Goal: Task Accomplishment & Management: Complete application form

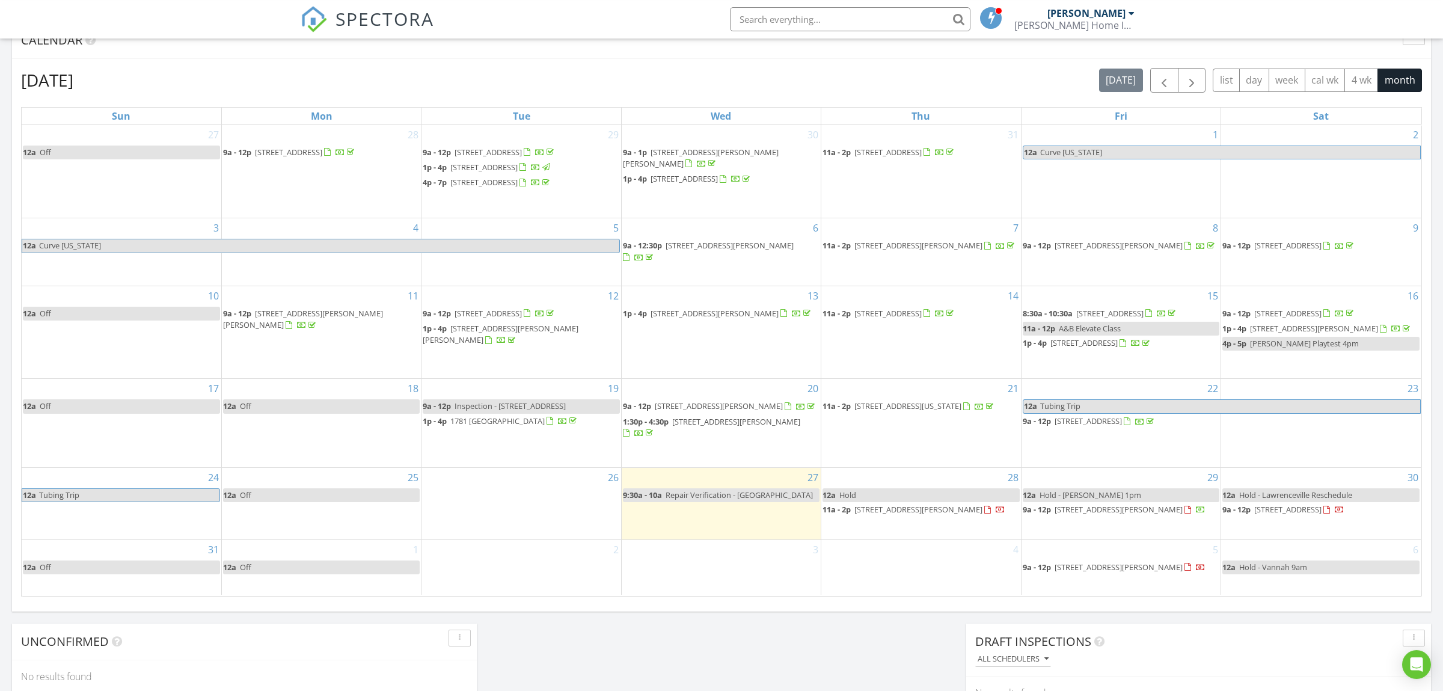
scroll to position [505, 0]
click at [1160, 84] on span "button" at bounding box center [1164, 82] width 14 height 14
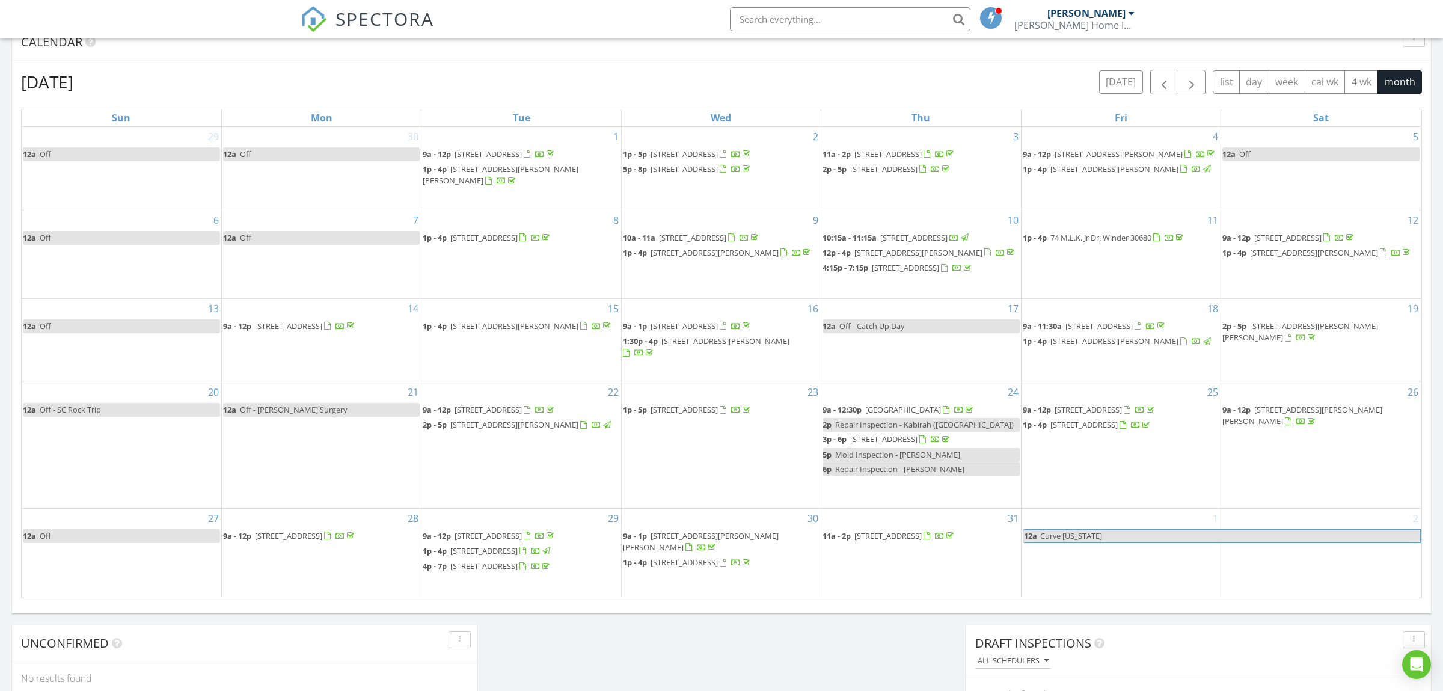
click at [899, 21] on input "text" at bounding box center [850, 19] width 240 height 24
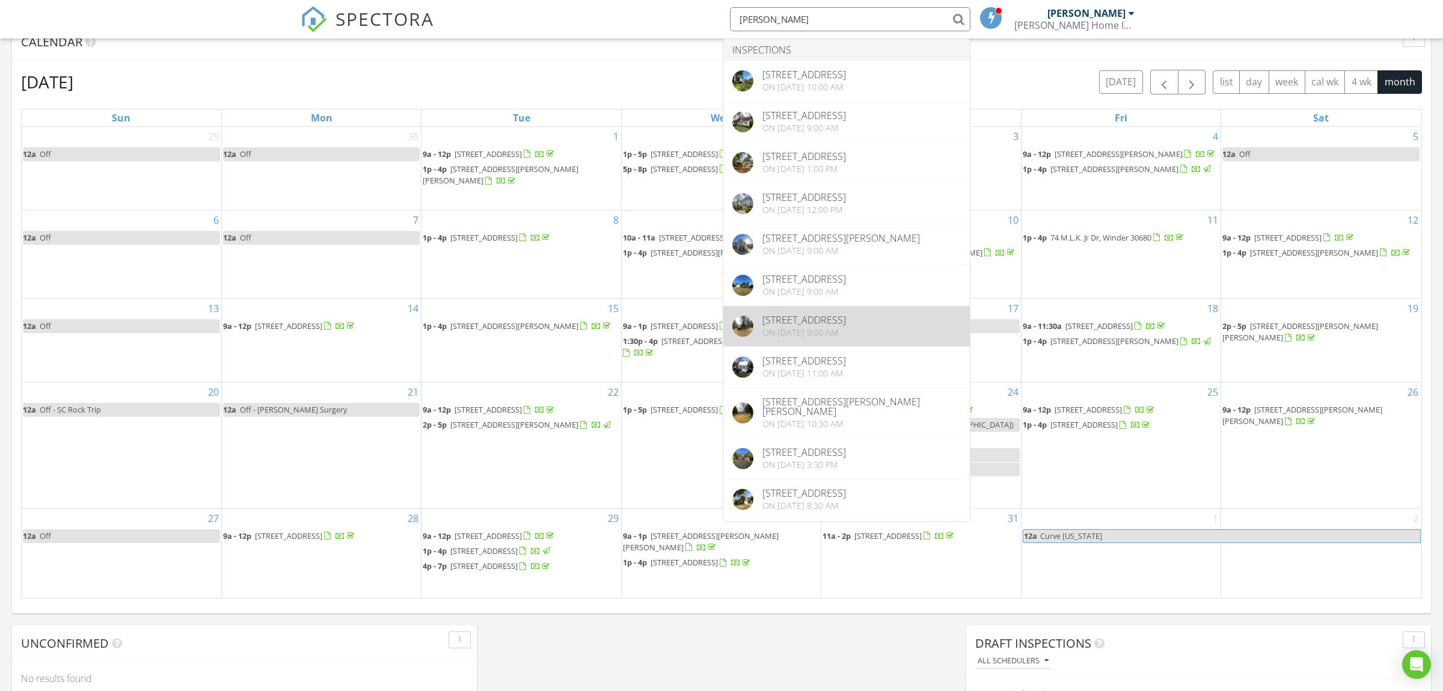
scroll to position [189, 0]
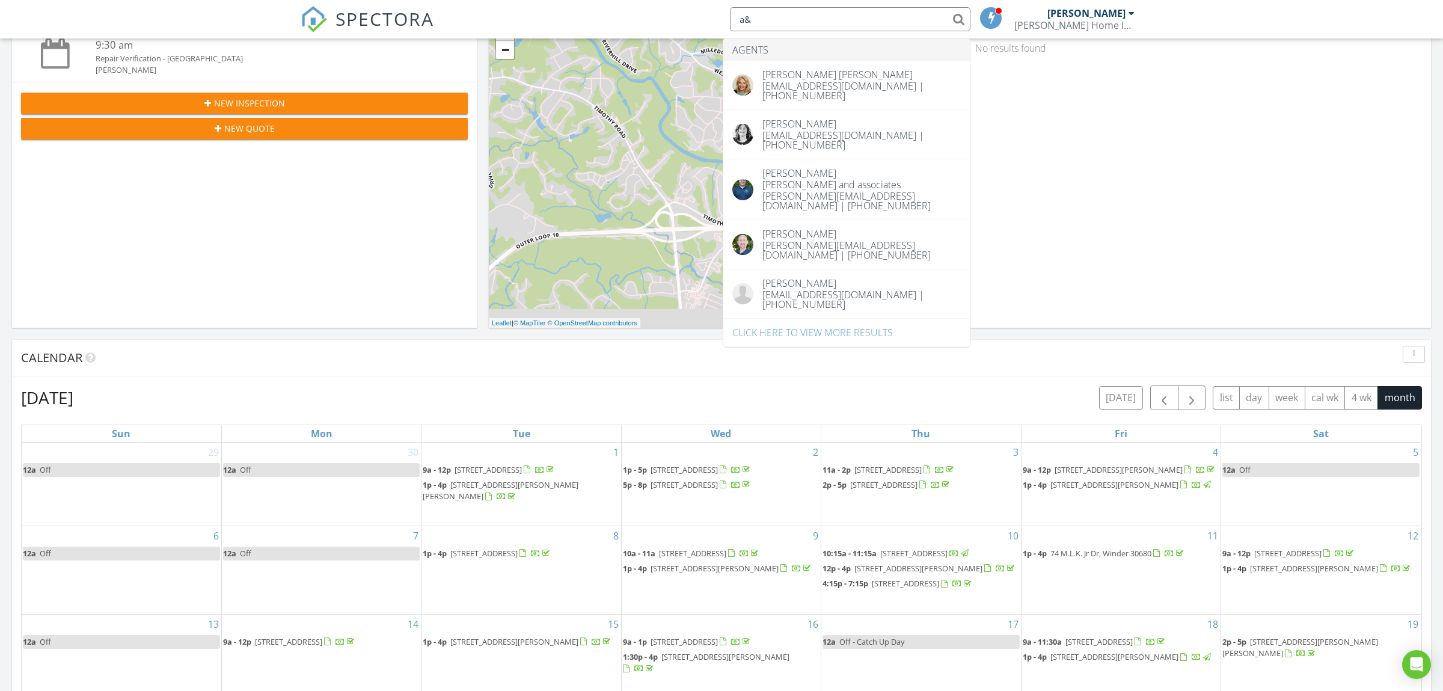
type input "a"
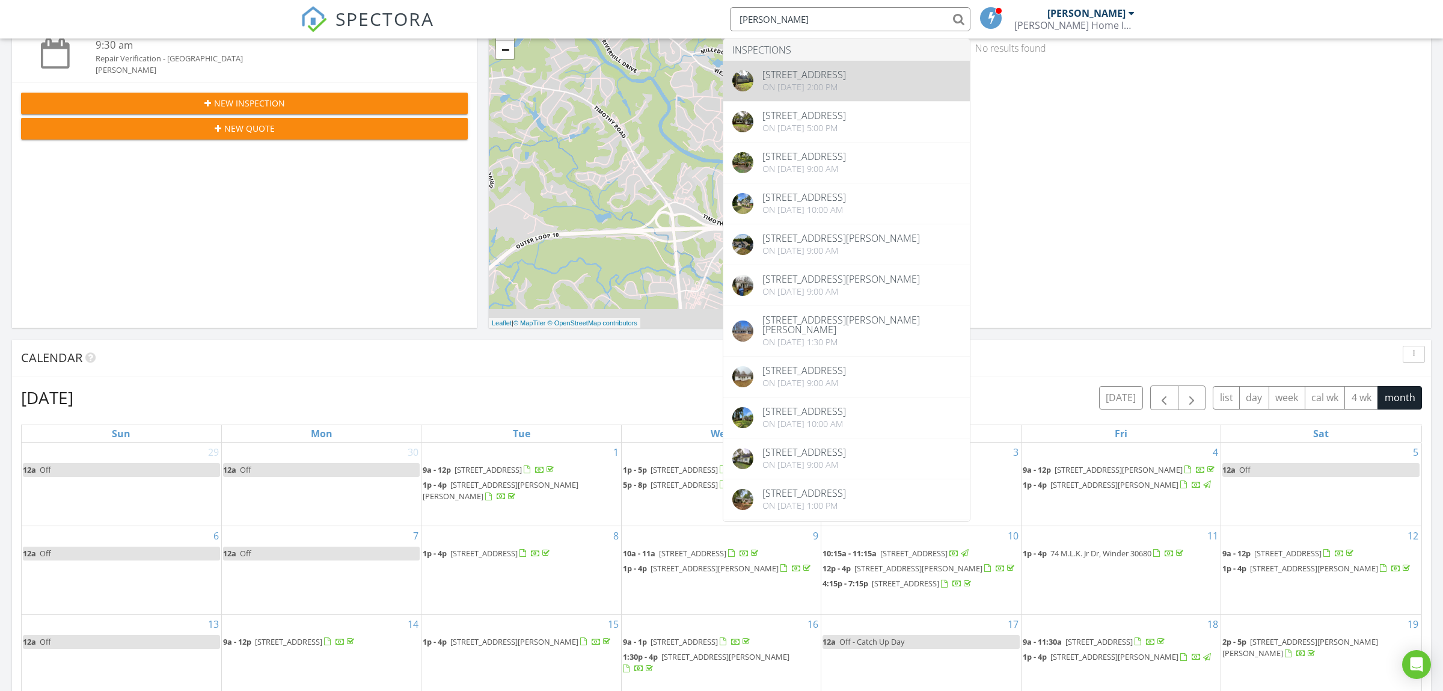
type input "[PERSON_NAME]"
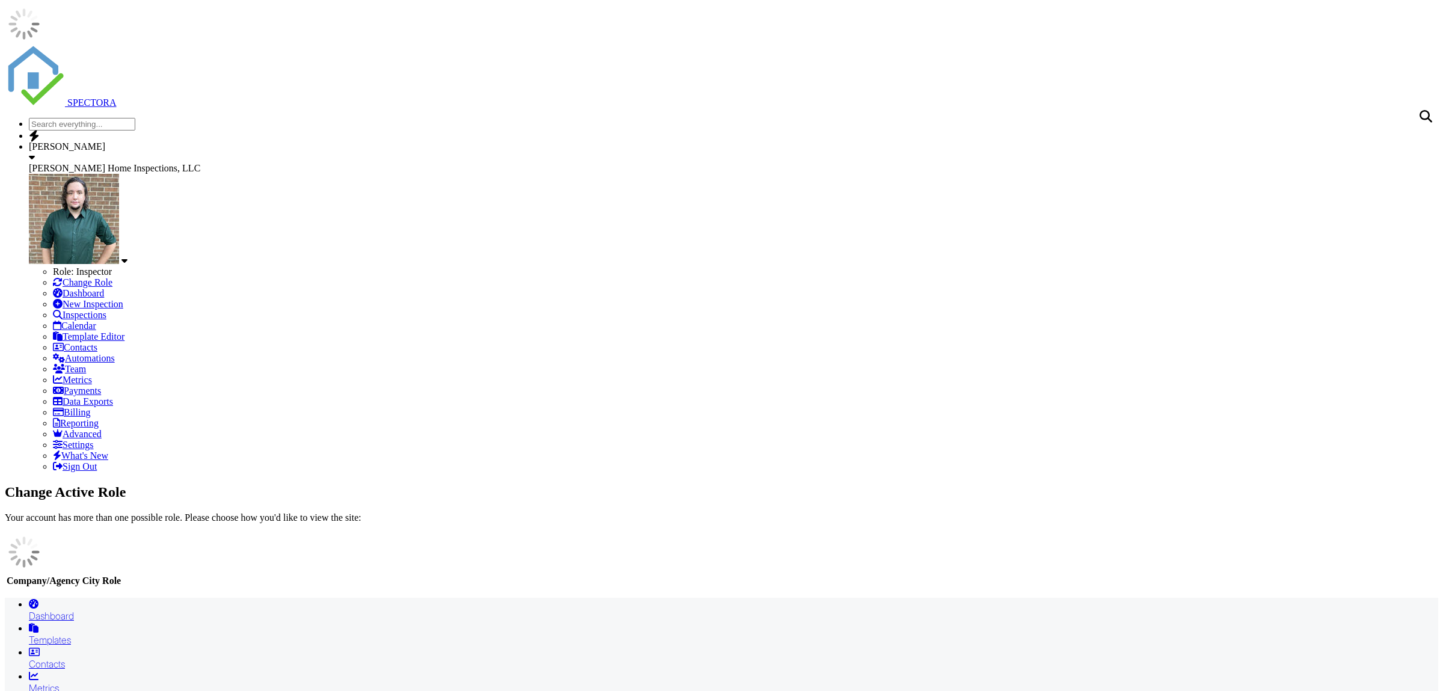
click at [135, 118] on input "text" at bounding box center [82, 124] width 106 height 13
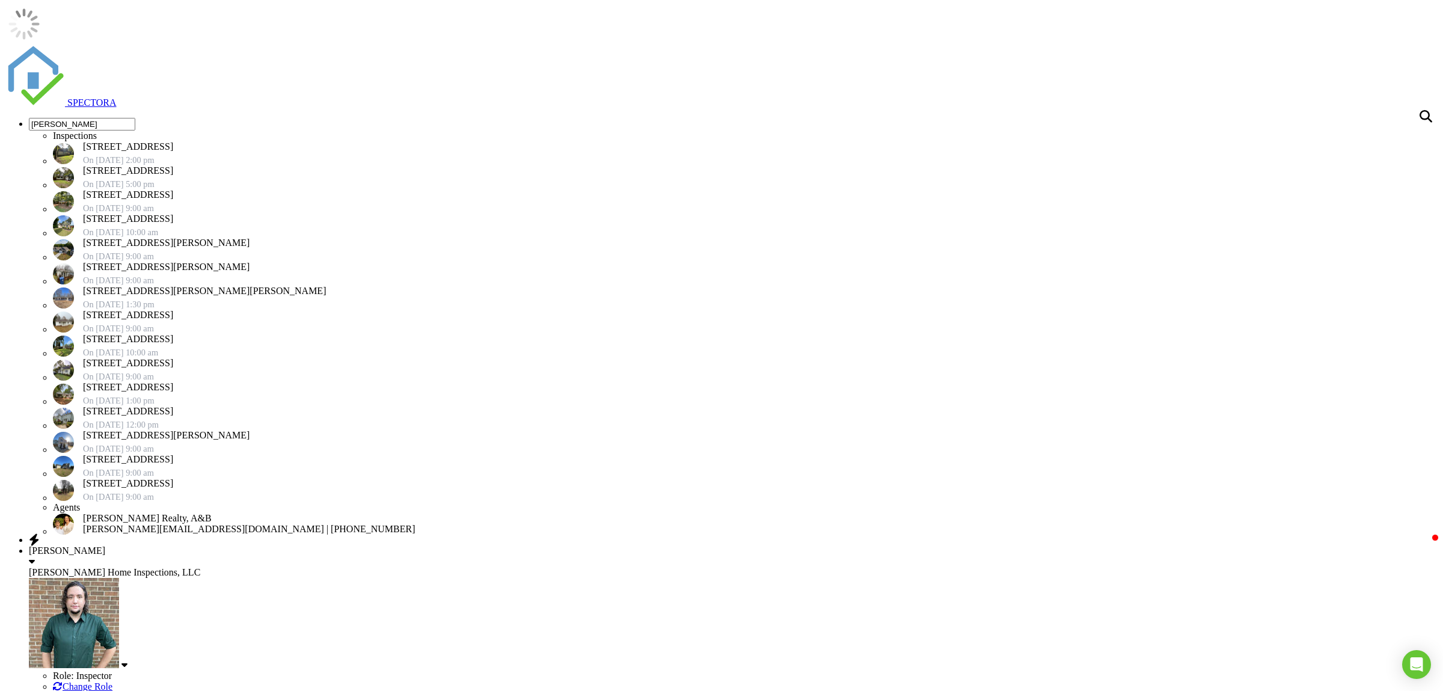
type input "[PERSON_NAME]"
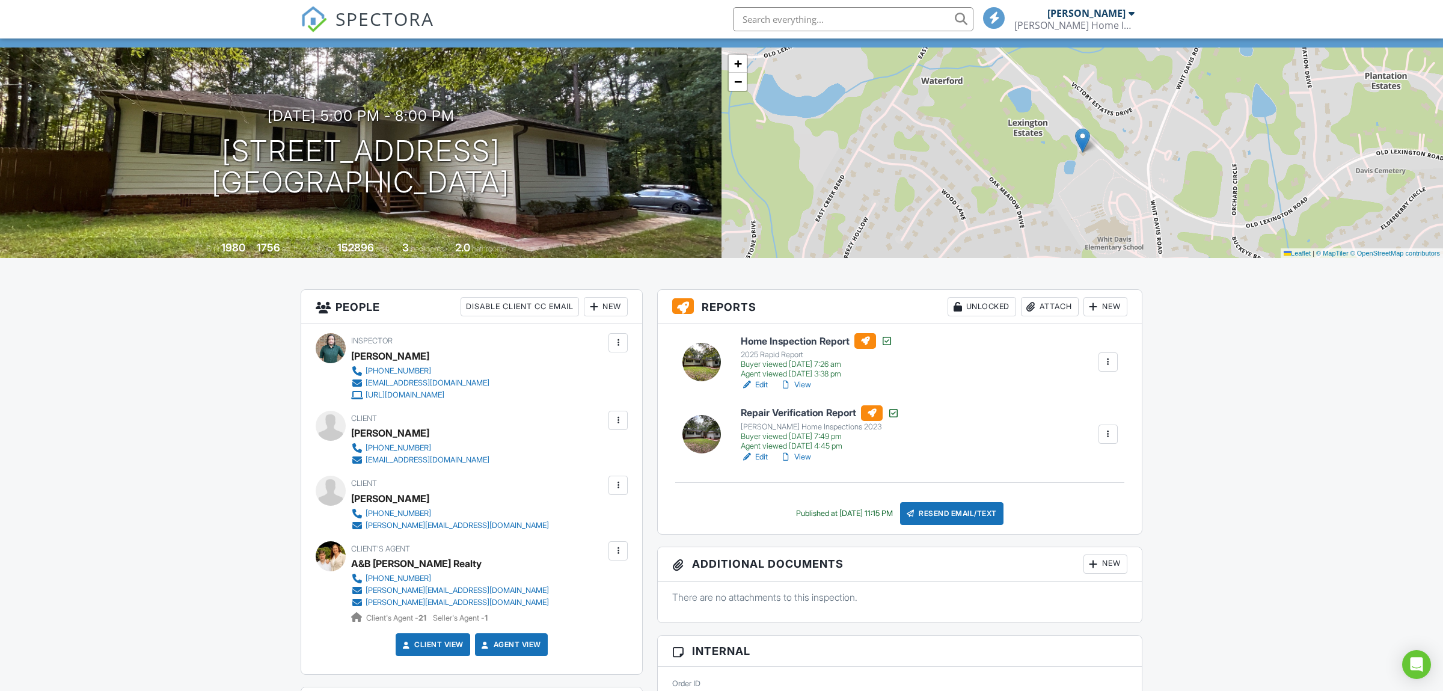
click at [1108, 433] on div at bounding box center [1108, 434] width 12 height 12
click at [1012, 405] on div "Home Inspection Report 2025 Rapid Report Buyer viewed 07/25/2025 7:26 am Agent …" at bounding box center [900, 428] width 484 height 209
click at [764, 454] on link "Edit" at bounding box center [754, 457] width 27 height 12
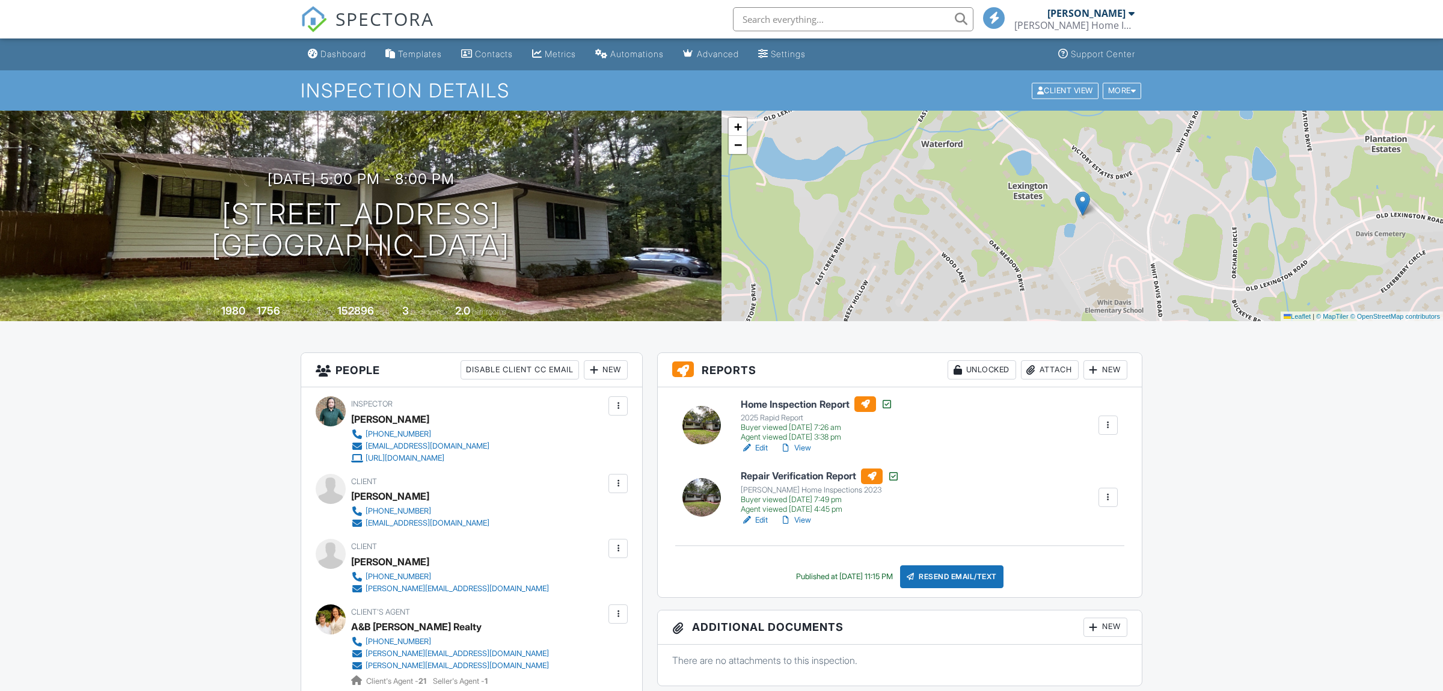
scroll to position [63, 0]
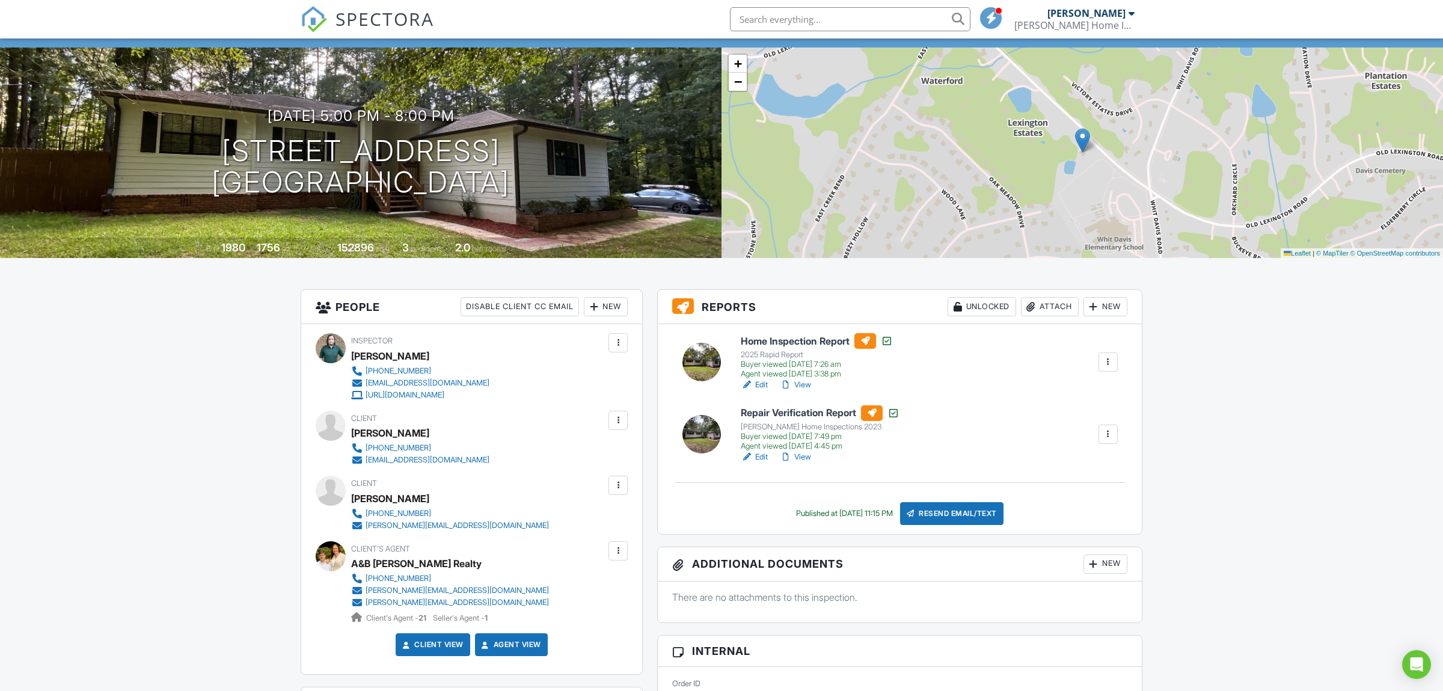
click at [1109, 433] on div at bounding box center [1108, 434] width 12 height 12
click at [1085, 467] on li "Copy" at bounding box center [1085, 458] width 66 height 30
click at [1109, 439] on div at bounding box center [1108, 434] width 12 height 12
click at [1073, 462] on link "Copy" at bounding box center [1085, 457] width 56 height 13
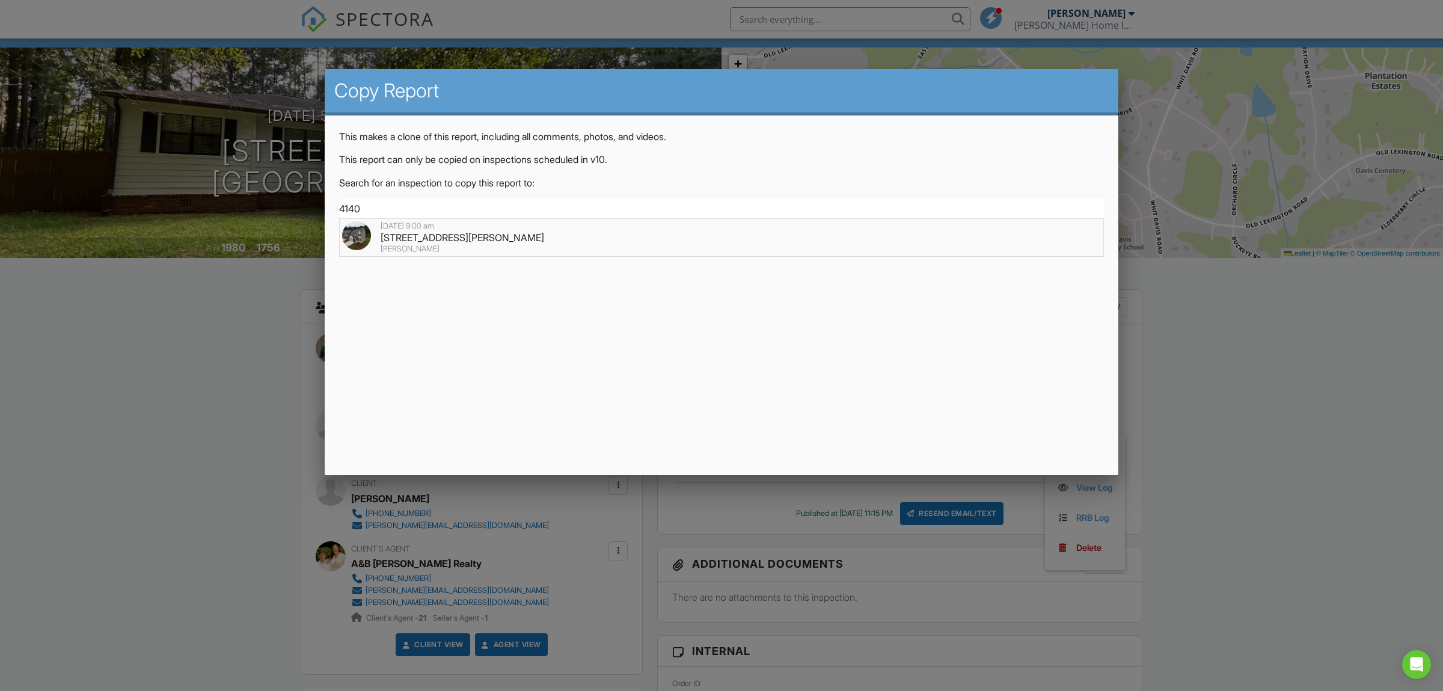
click at [516, 252] on div "Bikash Ghimire" at bounding box center [721, 249] width 759 height 10
type input "4140 Willow Creek Dr, Watkinsville, GA 30677"
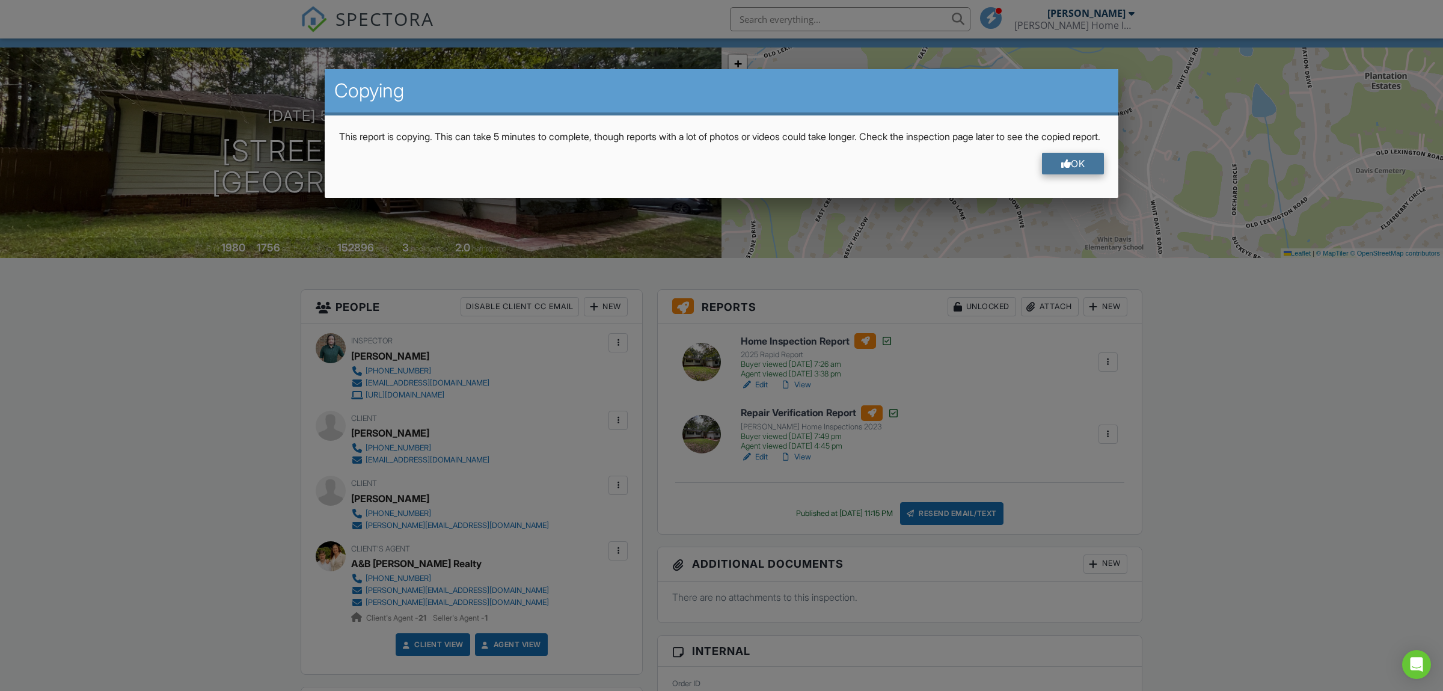
click at [1082, 174] on div "OK" at bounding box center [1073, 164] width 63 height 22
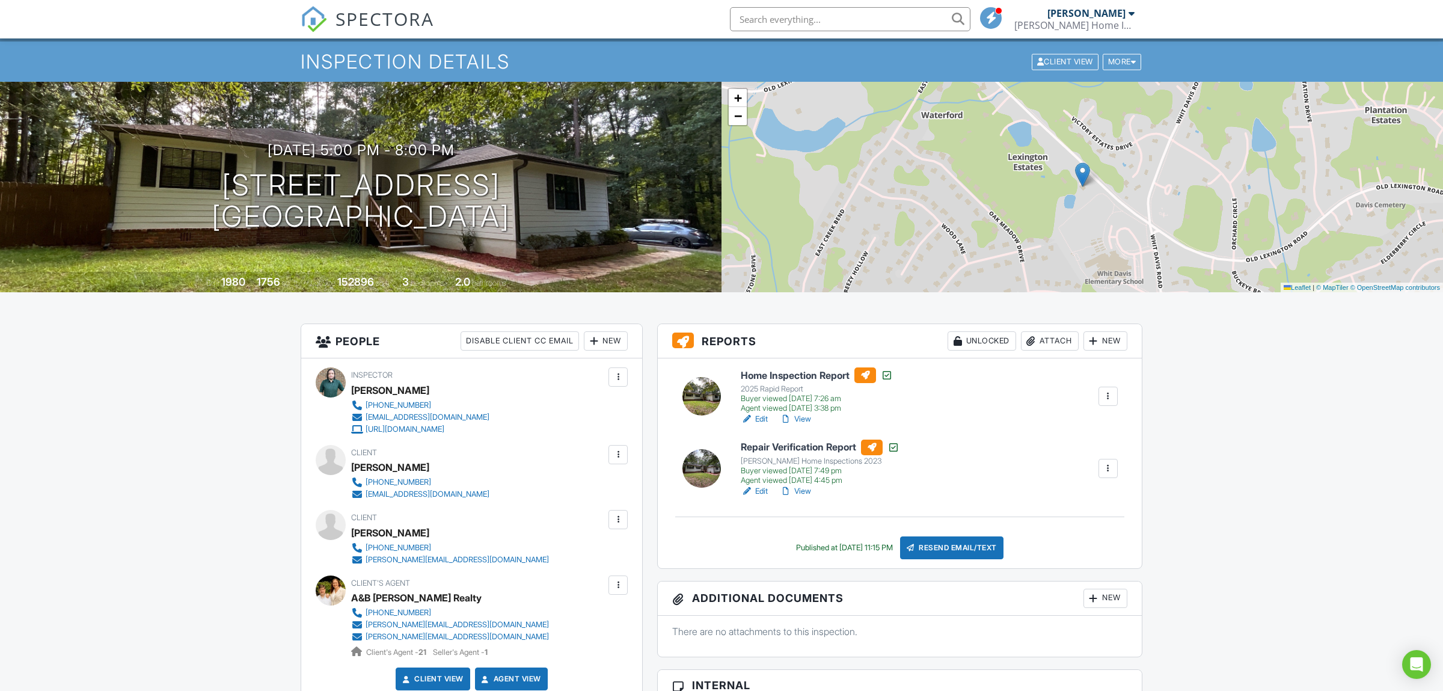
scroll to position [0, 0]
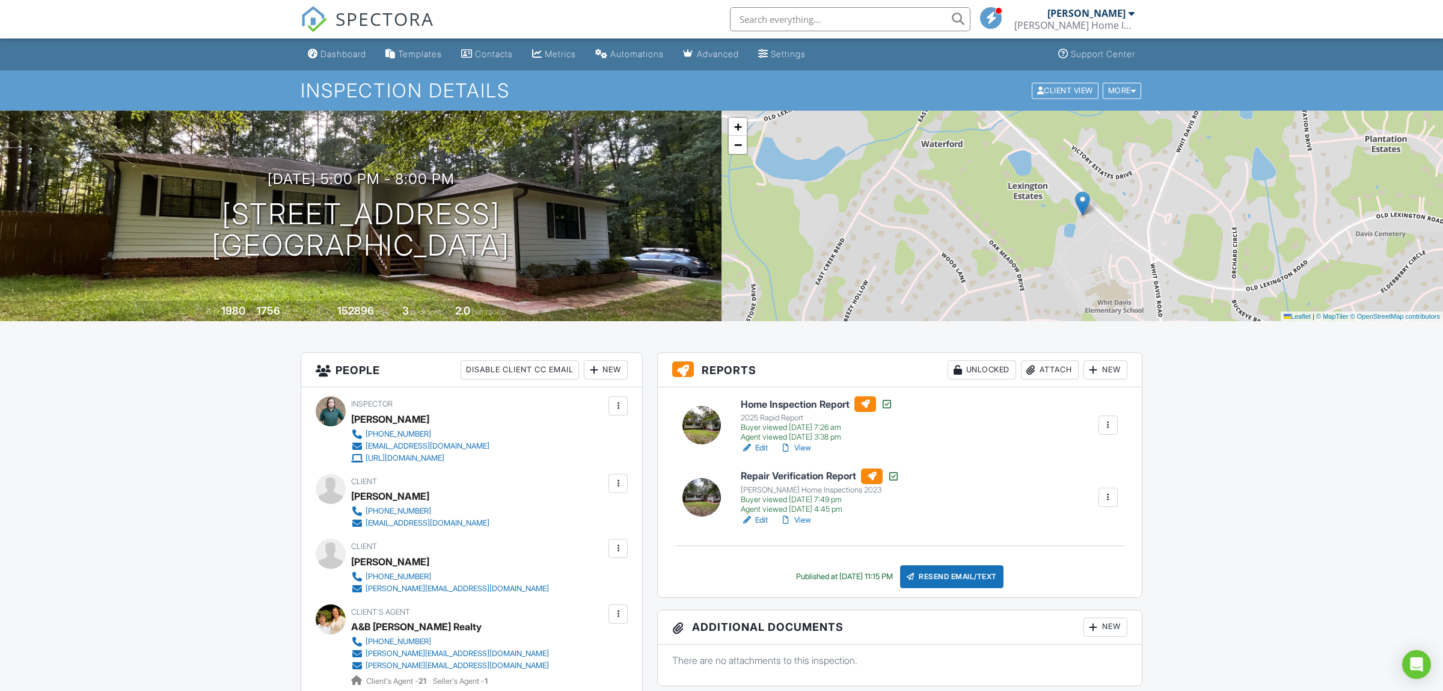
click at [354, 25] on span "SPECTORA" at bounding box center [384, 18] width 99 height 25
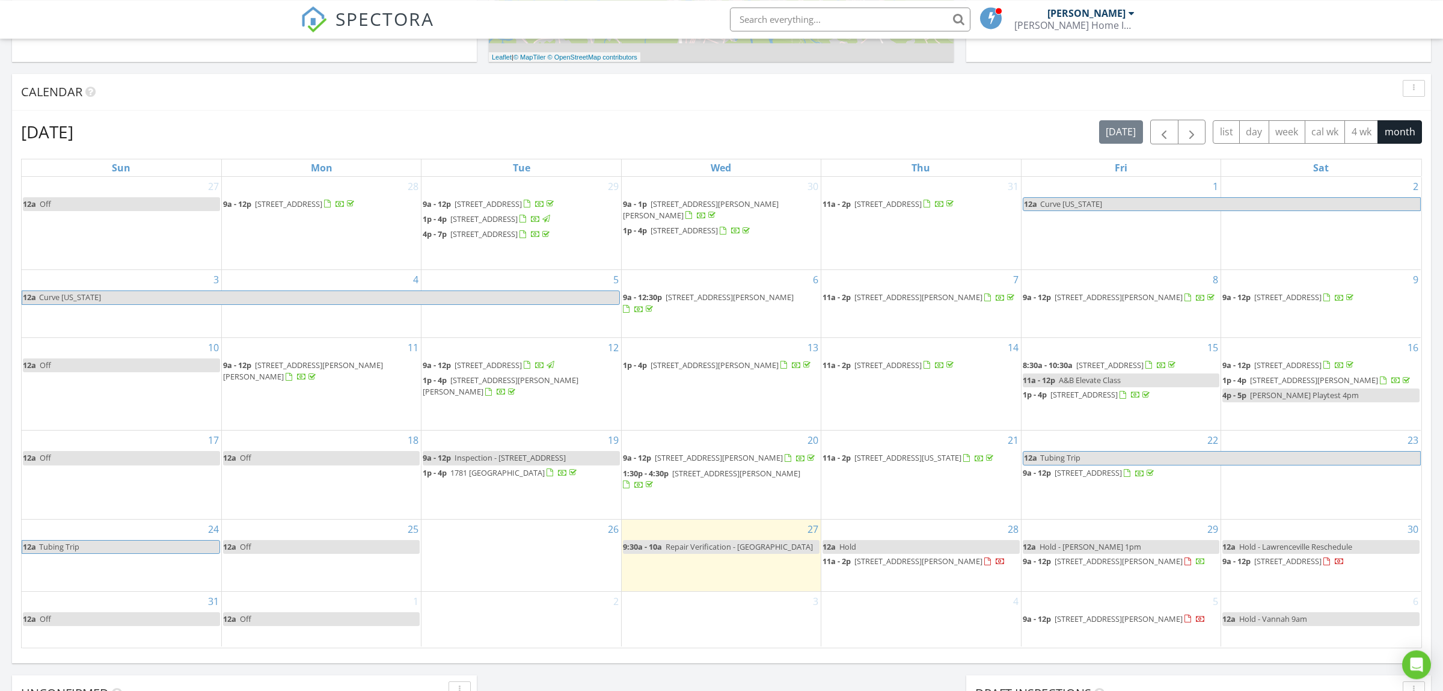
scroll to position [631, 0]
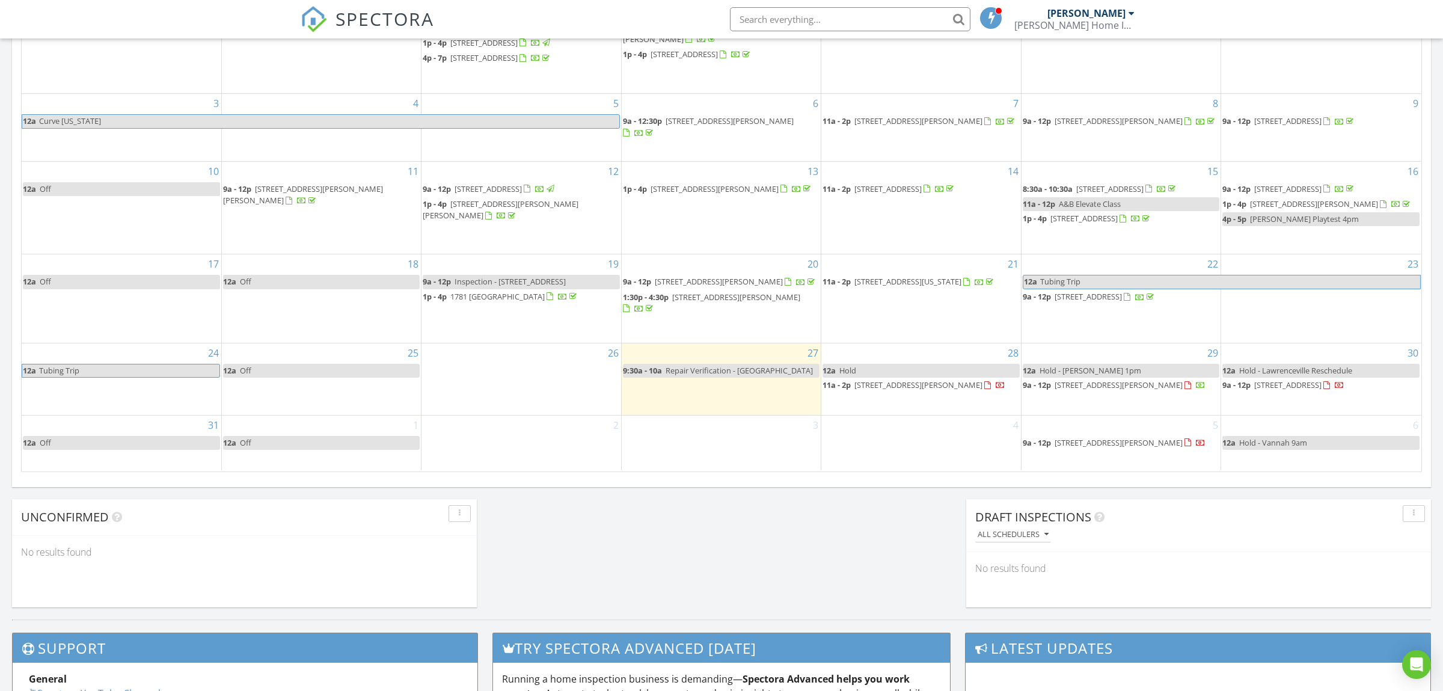
click at [1094, 412] on td "29 12a Hold - Michael Healy 1pm 9a - 12p 4636 Candlewyck Way, Buford 30518" at bounding box center [1121, 379] width 200 height 72
click at [1116, 361] on link "Inspection" at bounding box center [1119, 357] width 62 height 19
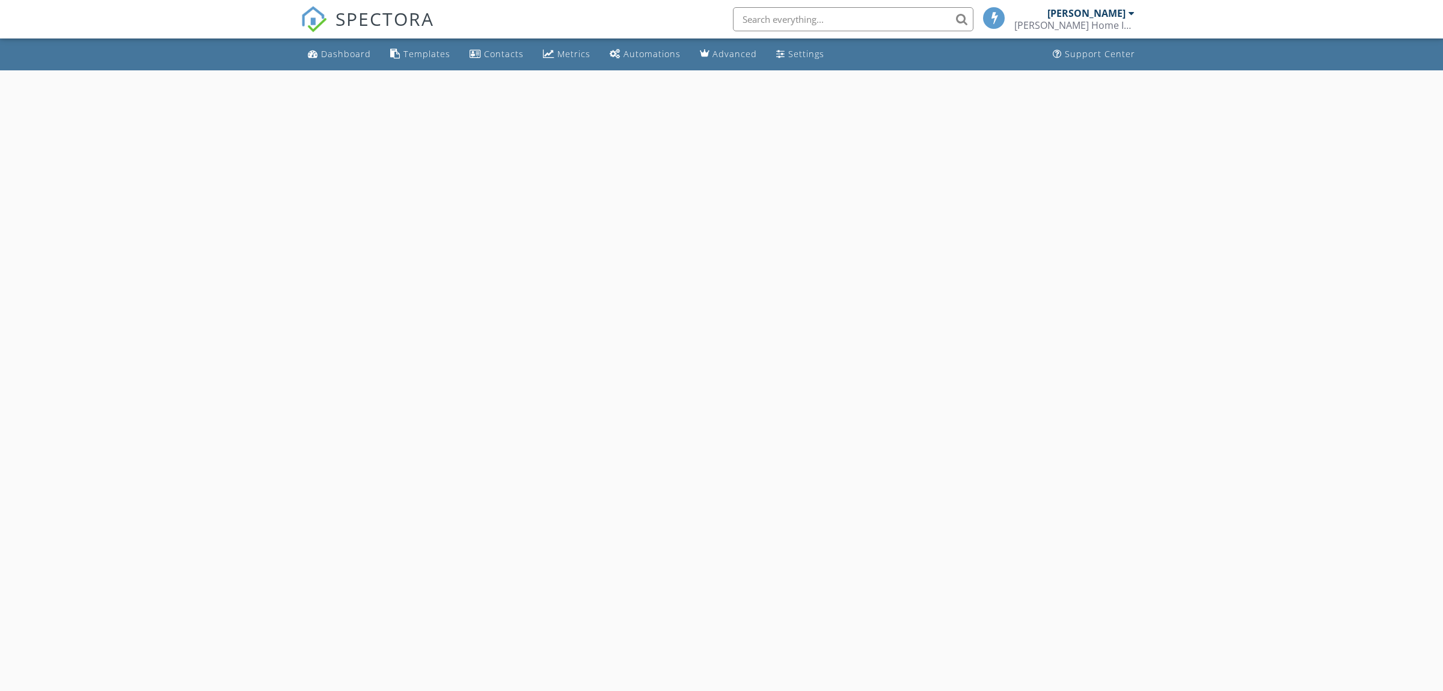
select select "7"
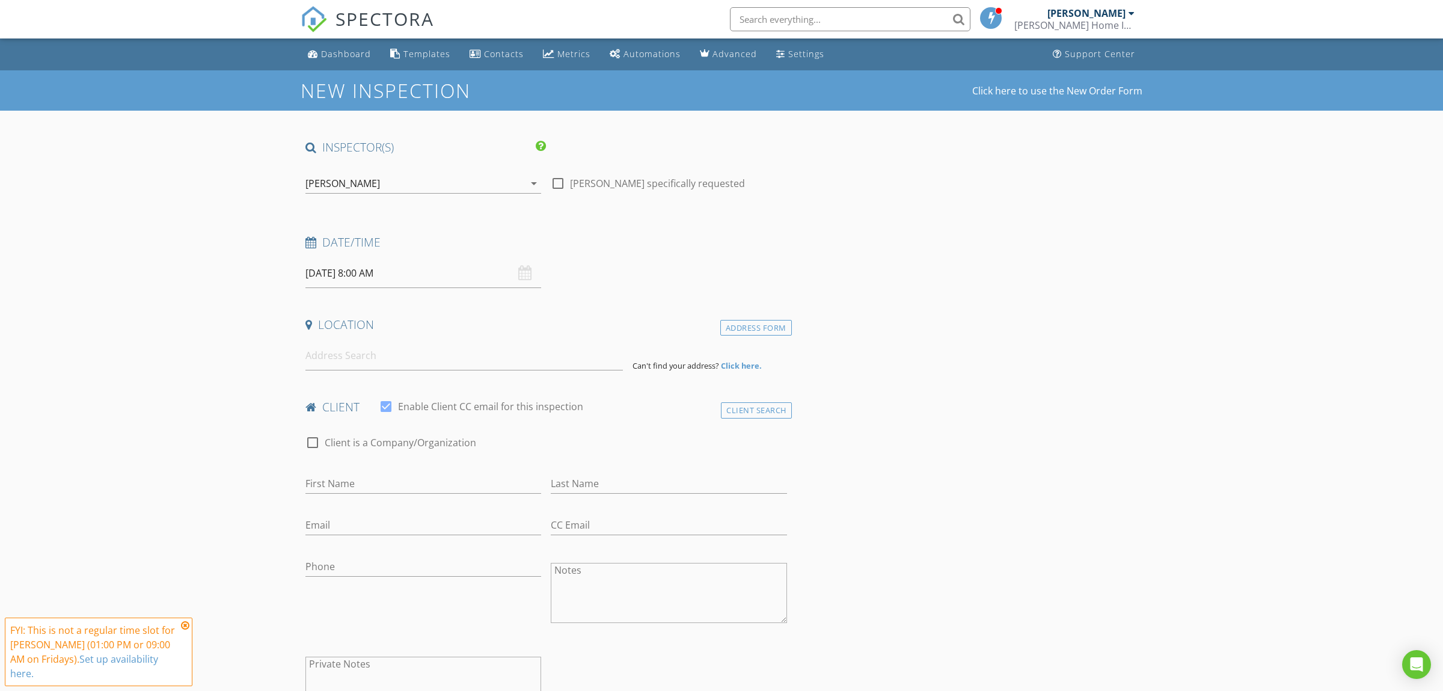
click at [423, 263] on input "[DATE] 8:00 AM" at bounding box center [423, 273] width 236 height 29
type input "09"
type input "[DATE] 9:00 AM"
click at [376, 471] on span at bounding box center [375, 473] width 8 height 12
type input "10"
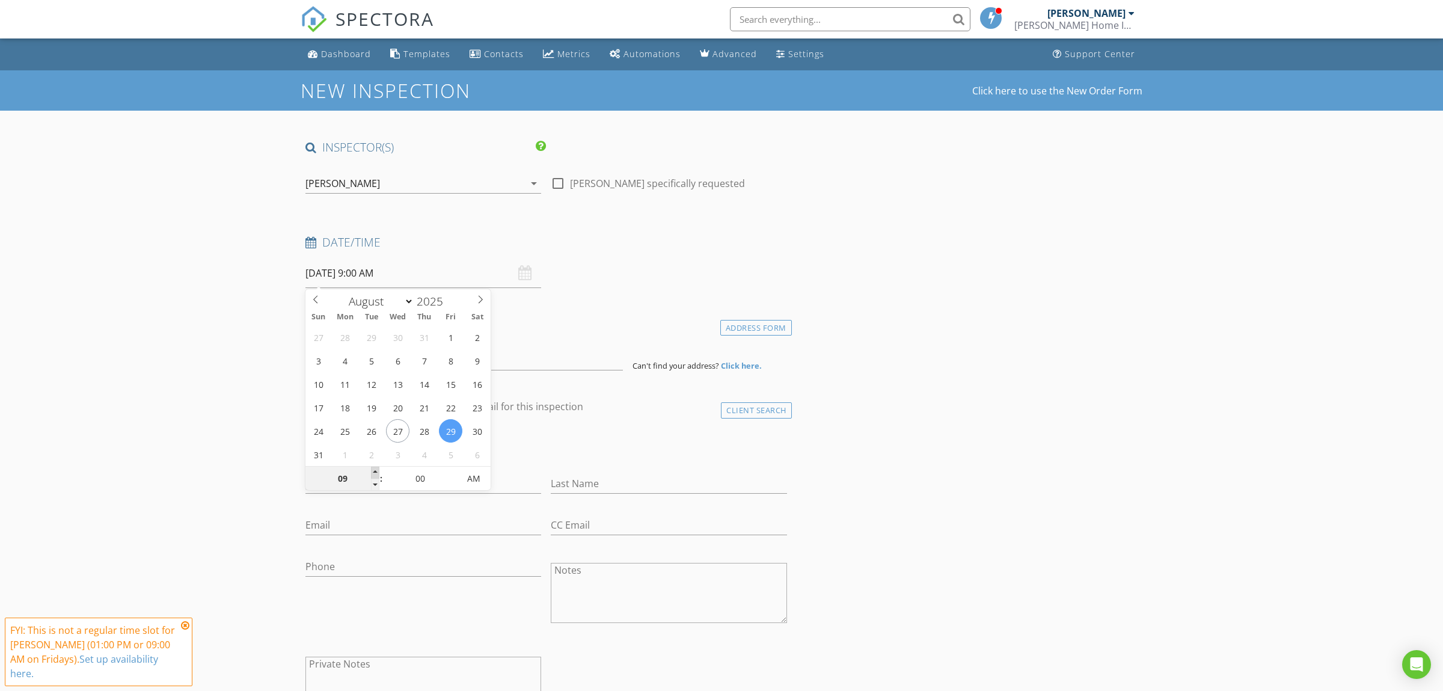
type input "08/29/2025 10:00 AM"
click at [376, 471] on span at bounding box center [375, 473] width 8 height 12
type input "11"
type input "08/29/2025 11:00 AM"
click at [376, 471] on span at bounding box center [375, 473] width 8 height 12
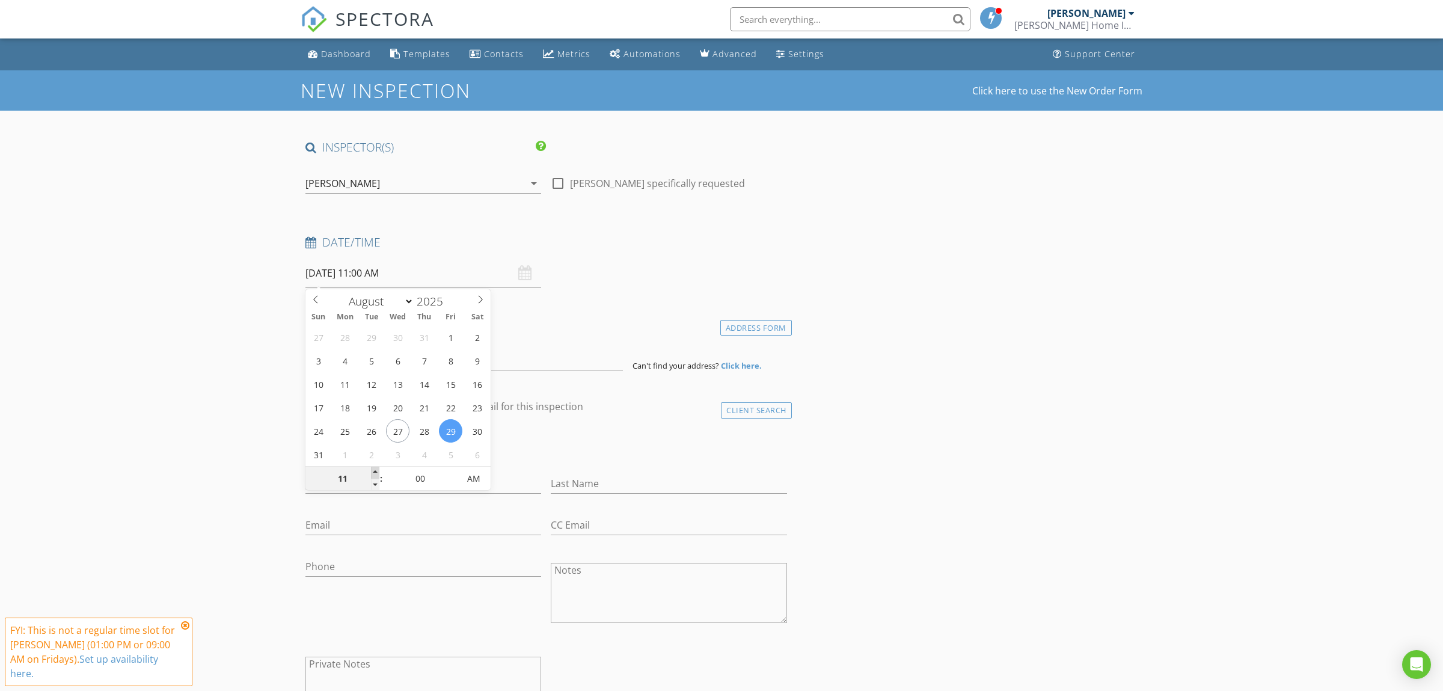
type input "12"
type input "08/29/2025 12:00 PM"
click at [376, 470] on span at bounding box center [375, 473] width 8 height 12
type input "01"
type input "08/29/2025 1:00 PM"
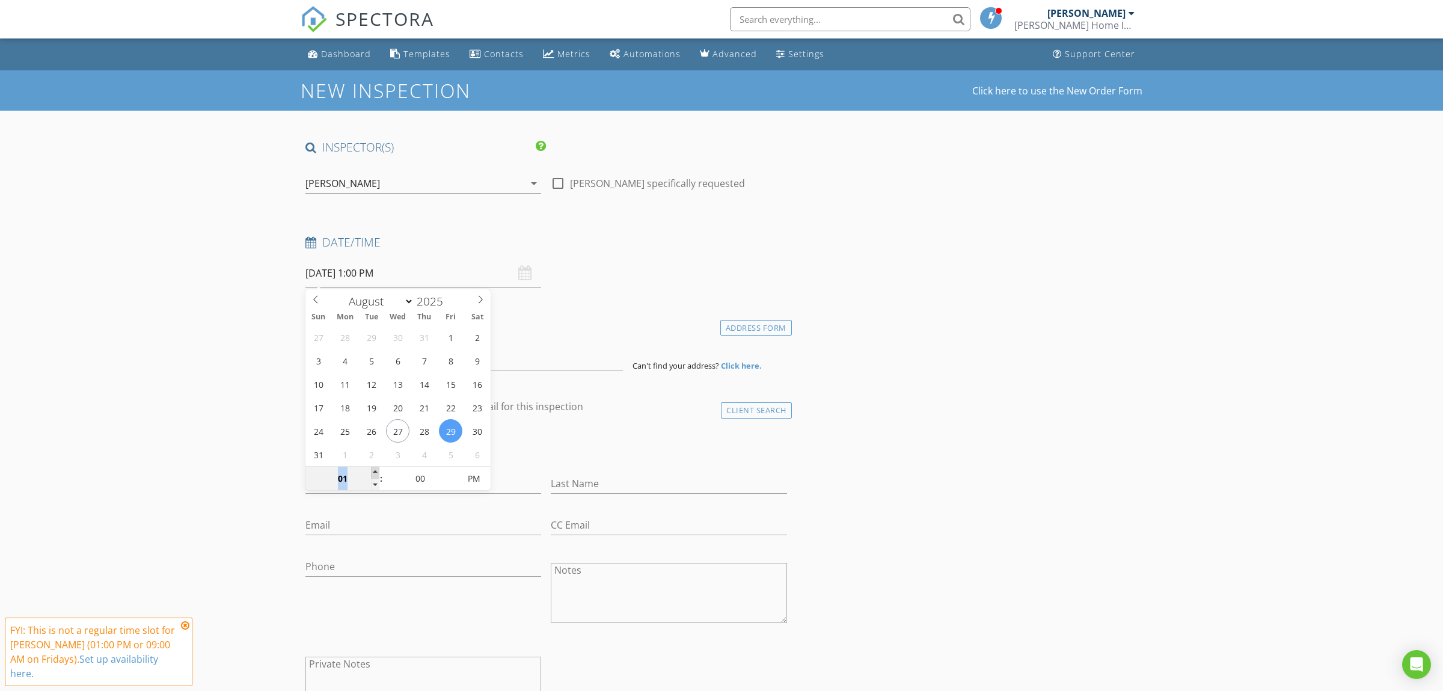
click at [376, 470] on span at bounding box center [375, 473] width 8 height 12
click at [477, 343] on input at bounding box center [463, 355] width 317 height 29
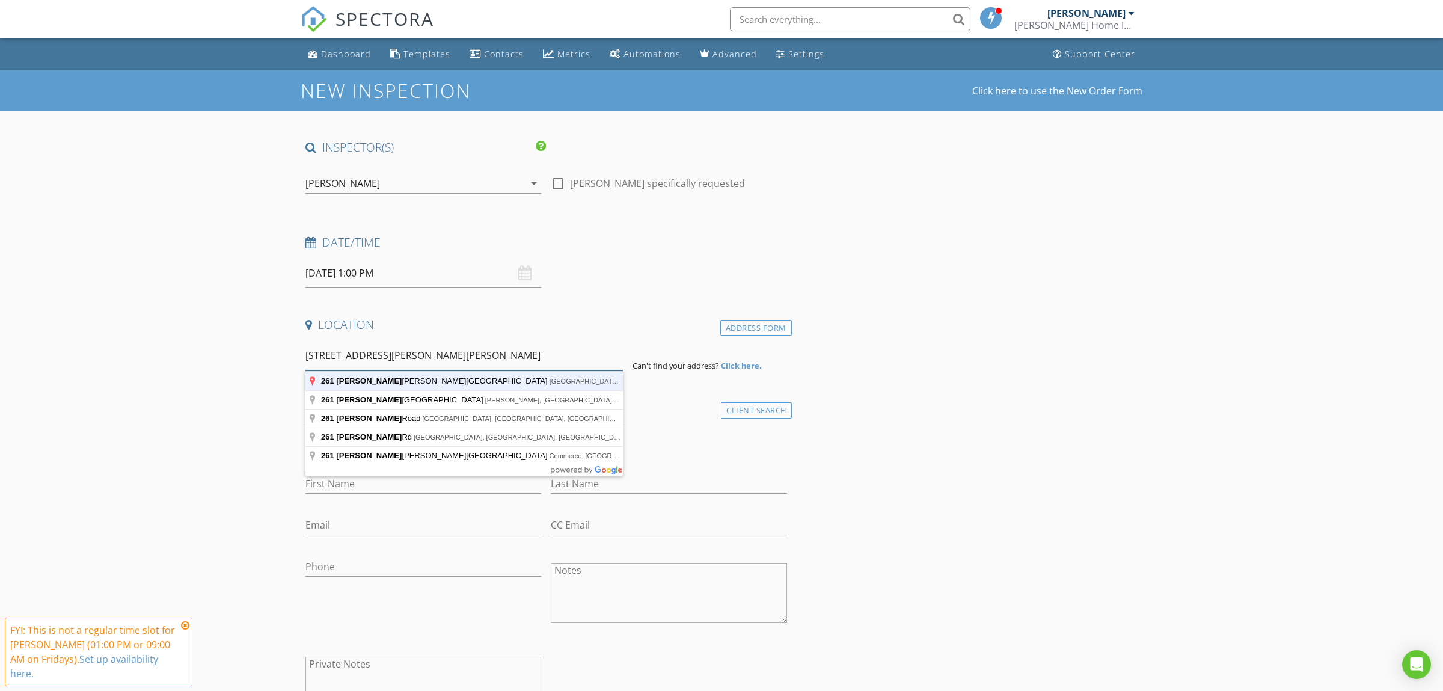
type input "261 Adams Duncan Road, Hull, GA, USA"
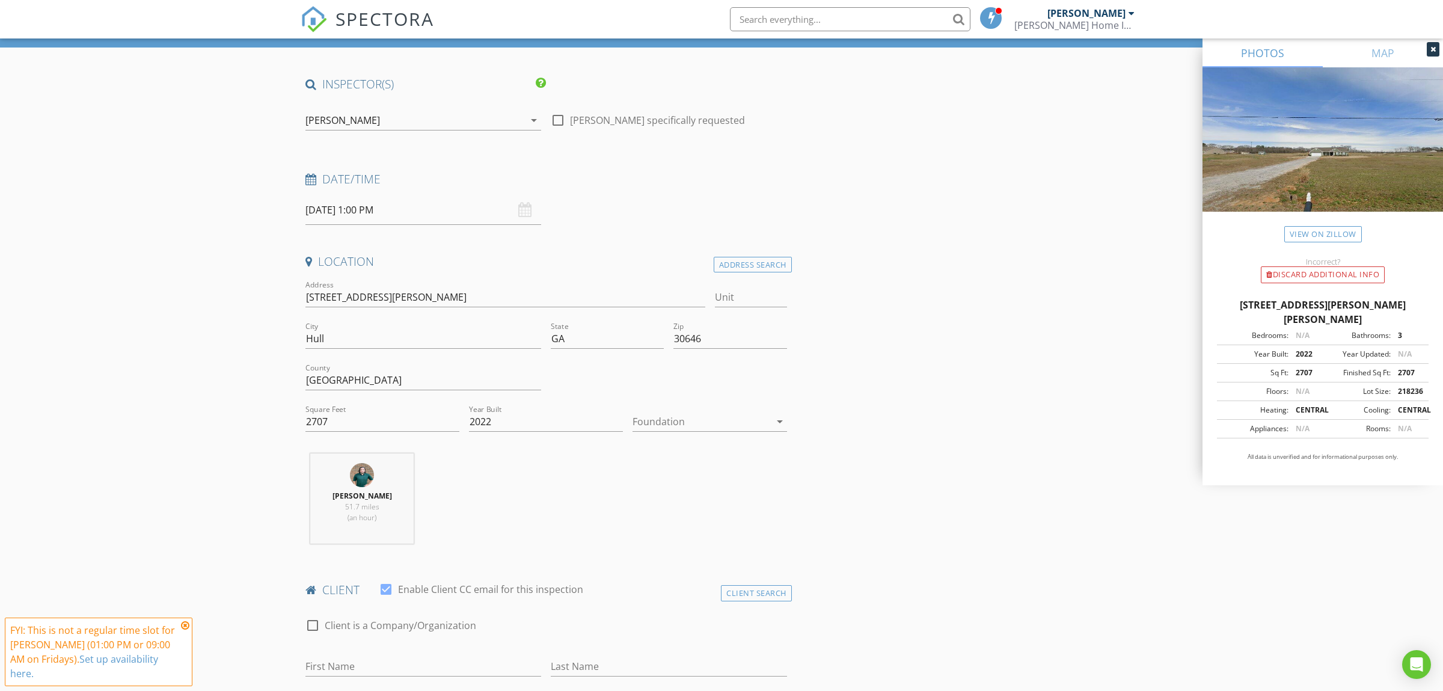
scroll to position [316, 0]
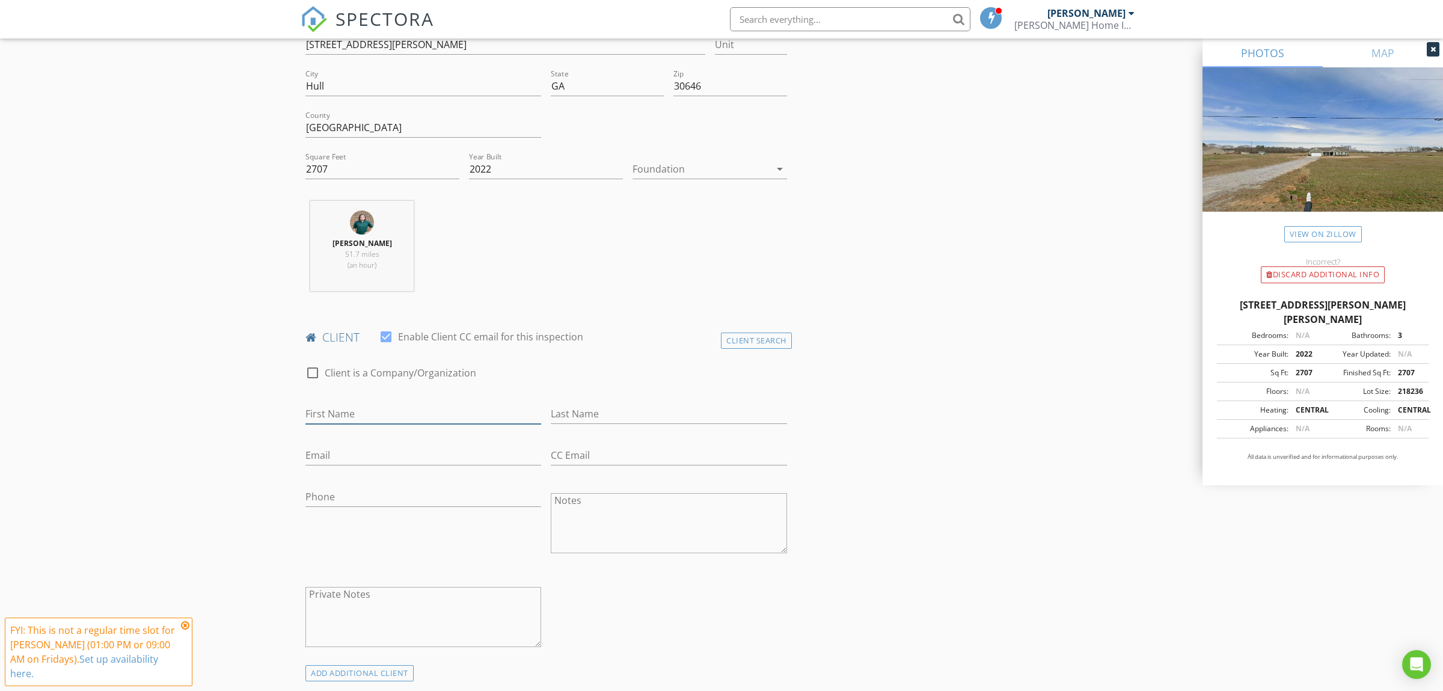
click at [427, 417] on input "First Name" at bounding box center [423, 414] width 236 height 20
type input "Jay"
type input "Weaver"
click at [387, 456] on input "Email" at bounding box center [423, 456] width 236 height 20
type input "jay.weaver1118@gmail.com"
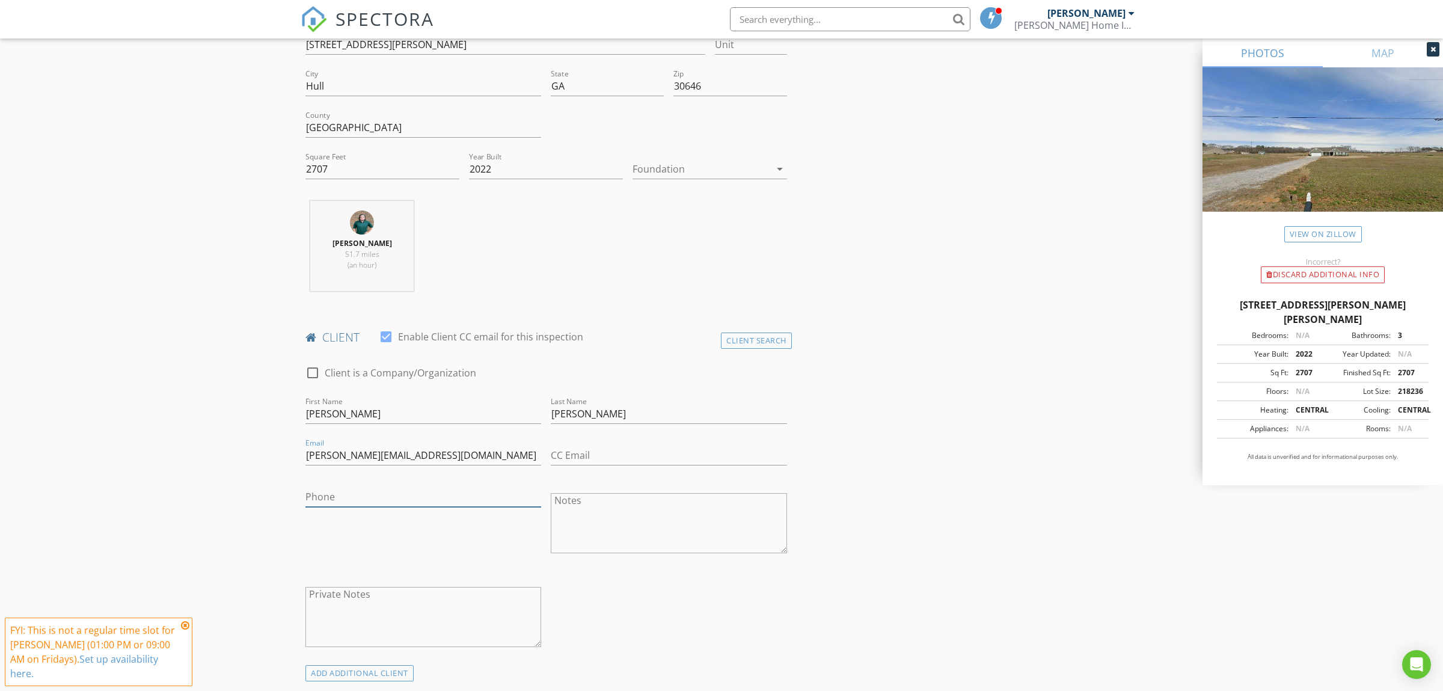
click at [387, 498] on input "Phone" at bounding box center [423, 497] width 236 height 20
type input "470-800-3797"
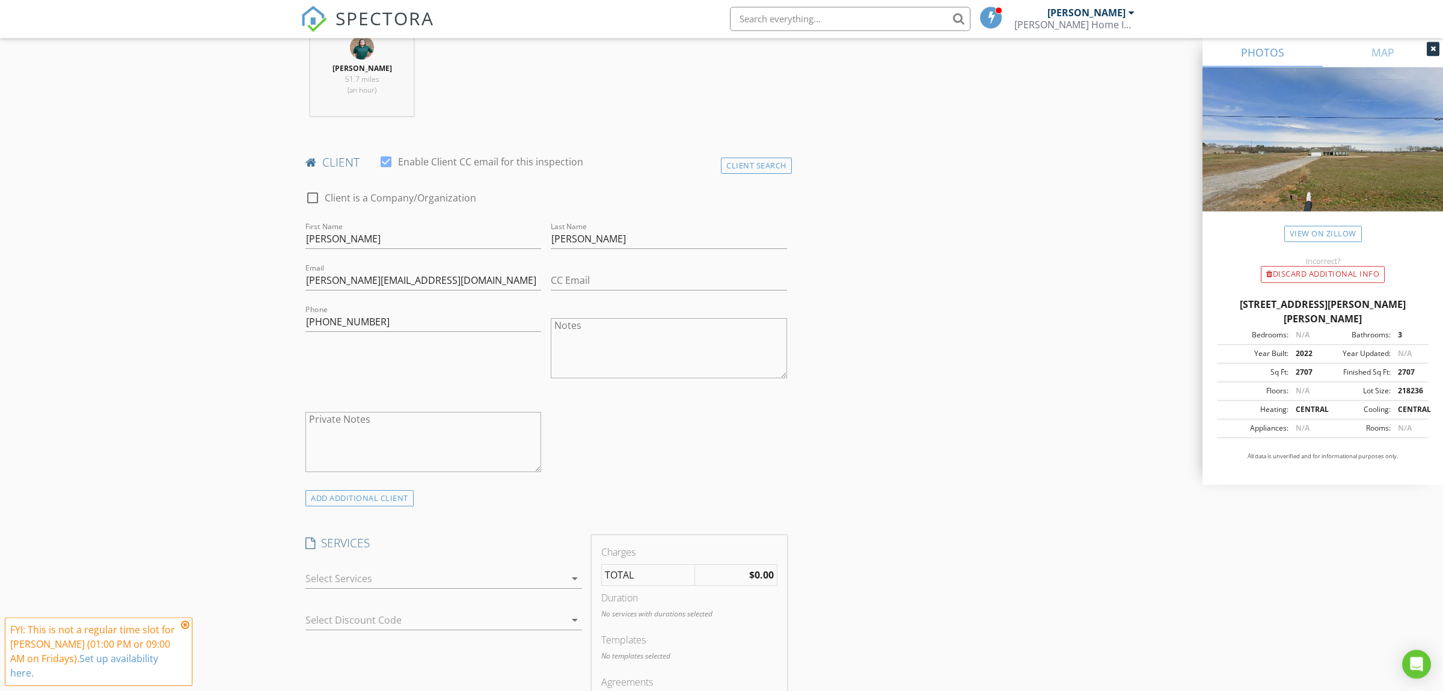
scroll to position [568, 0]
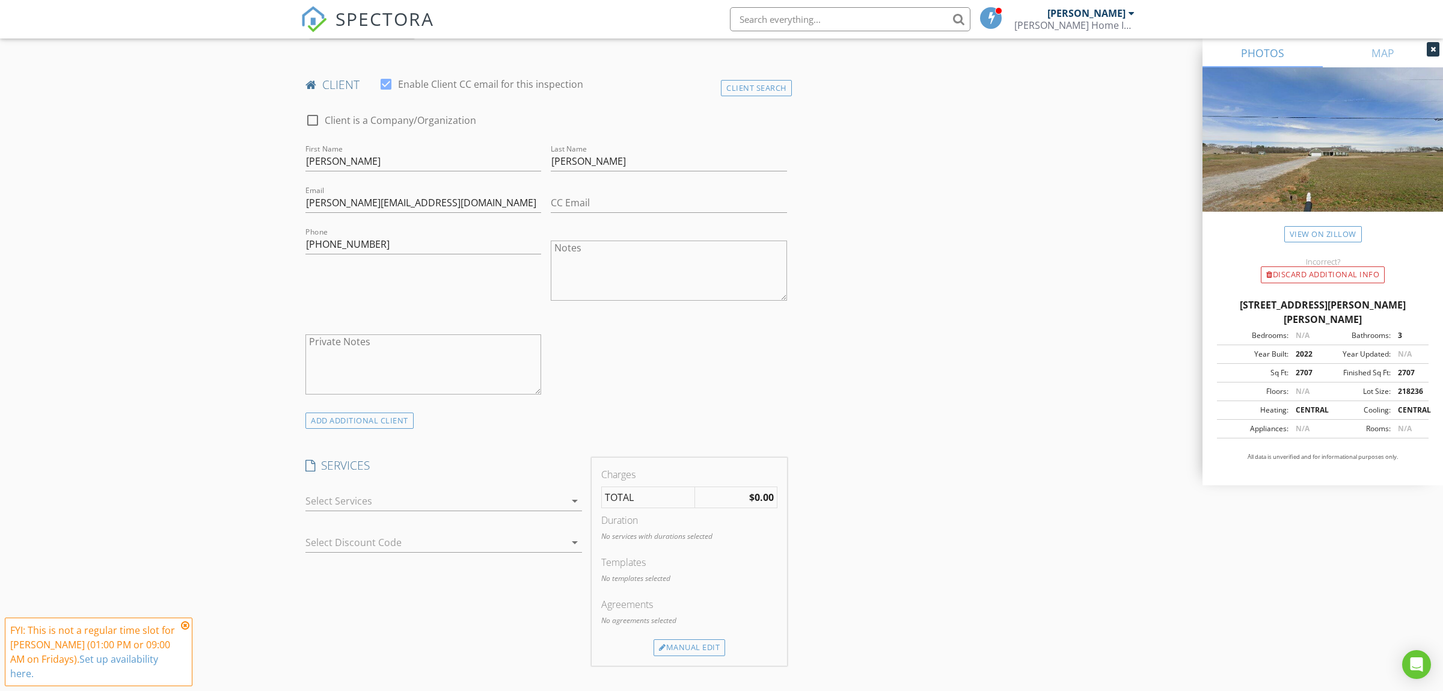
click at [457, 505] on div at bounding box center [435, 500] width 260 height 19
click at [267, 498] on div "New Inspection Click here to use the New Order Form INSPECTOR(S) check_box Benj…" at bounding box center [721, 536] width 1443 height 2069
click at [324, 489] on div "check_box_outline_blank Full Residential Inspection A full residential home ins…" at bounding box center [443, 503] width 277 height 39
click at [330, 510] on div at bounding box center [435, 500] width 260 height 19
click at [296, 511] on div "New Inspection Click here to use the New Order Form INSPECTOR(S) check_box Benj…" at bounding box center [721, 536] width 1443 height 2069
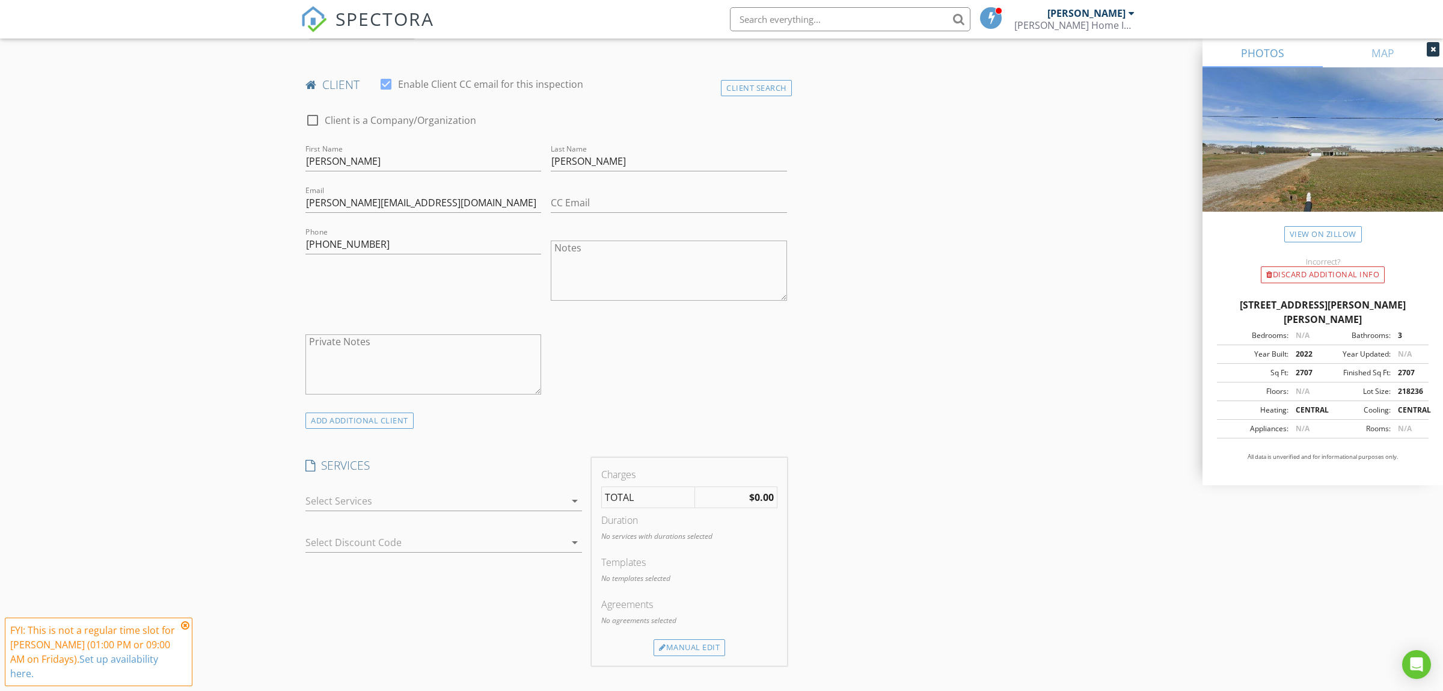
click at [360, 499] on div at bounding box center [435, 500] width 260 height 19
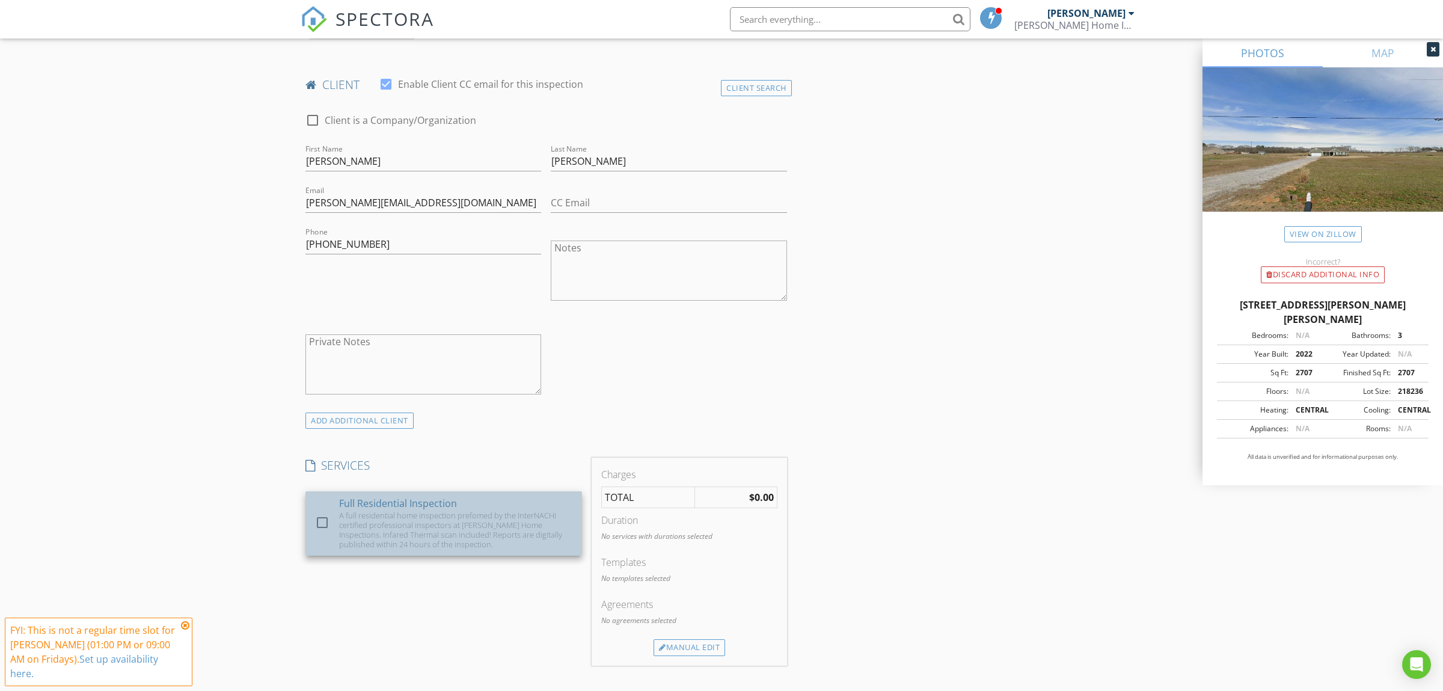
click at [335, 516] on div "check_box_outline_blank Full Residential Inspection A full residential home ins…" at bounding box center [443, 523] width 257 height 64
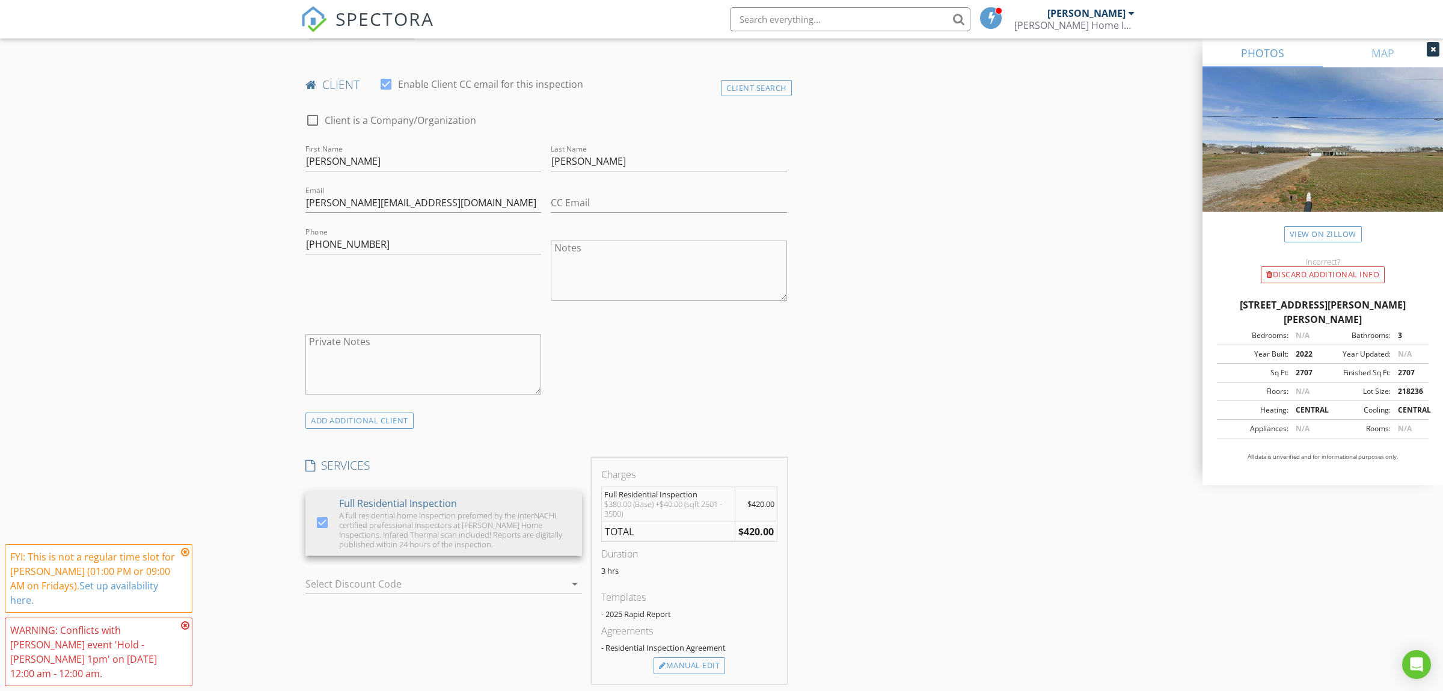
click at [240, 526] on div "New Inspection Click here to use the New Order Form INSPECTOR(S) check_box Benj…" at bounding box center [721, 546] width 1443 height 2088
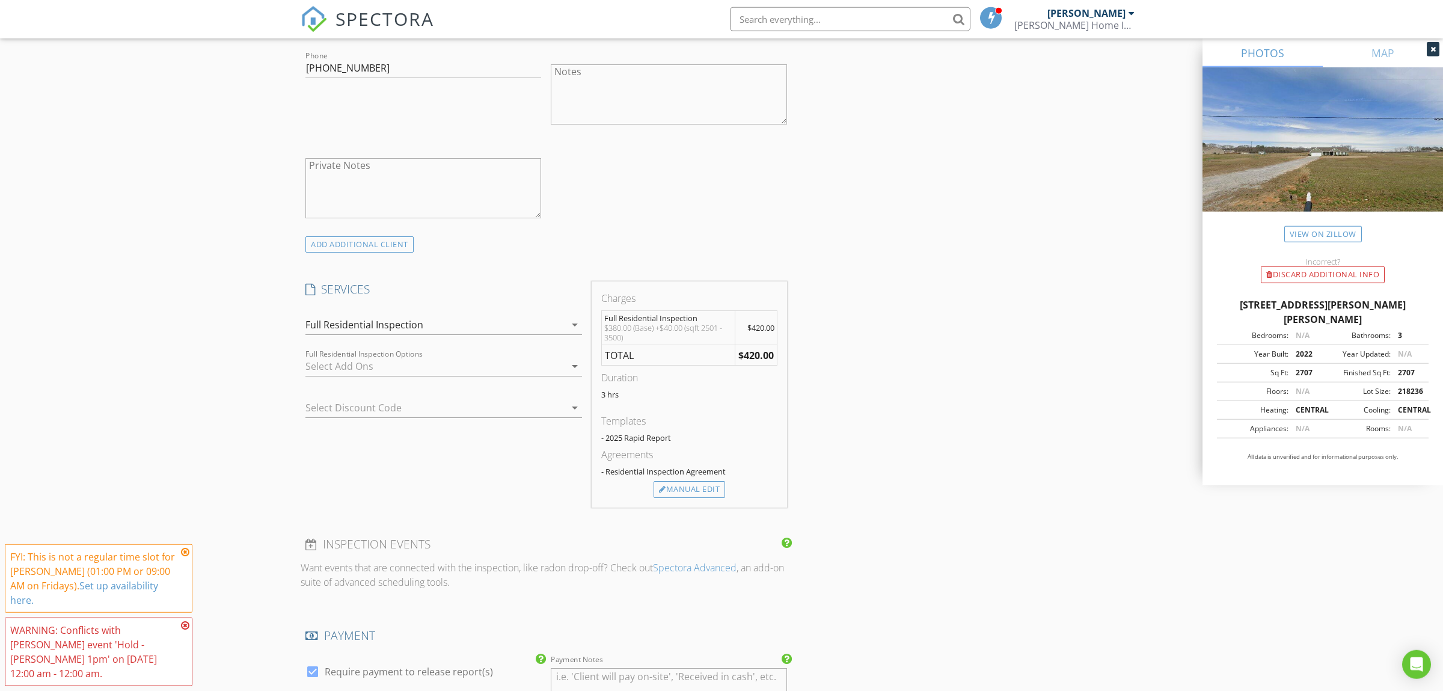
scroll to position [758, 0]
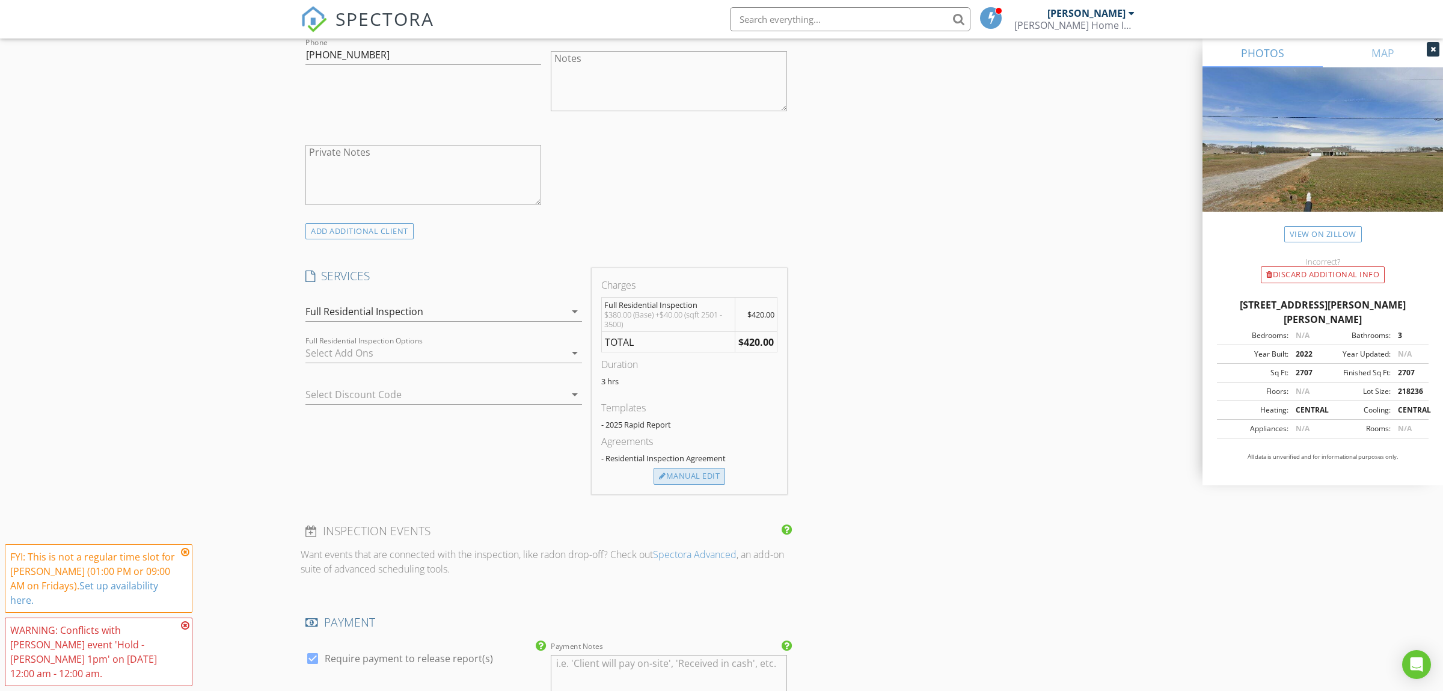
click at [700, 479] on div "Manual Edit" at bounding box center [690, 476] width 72 height 17
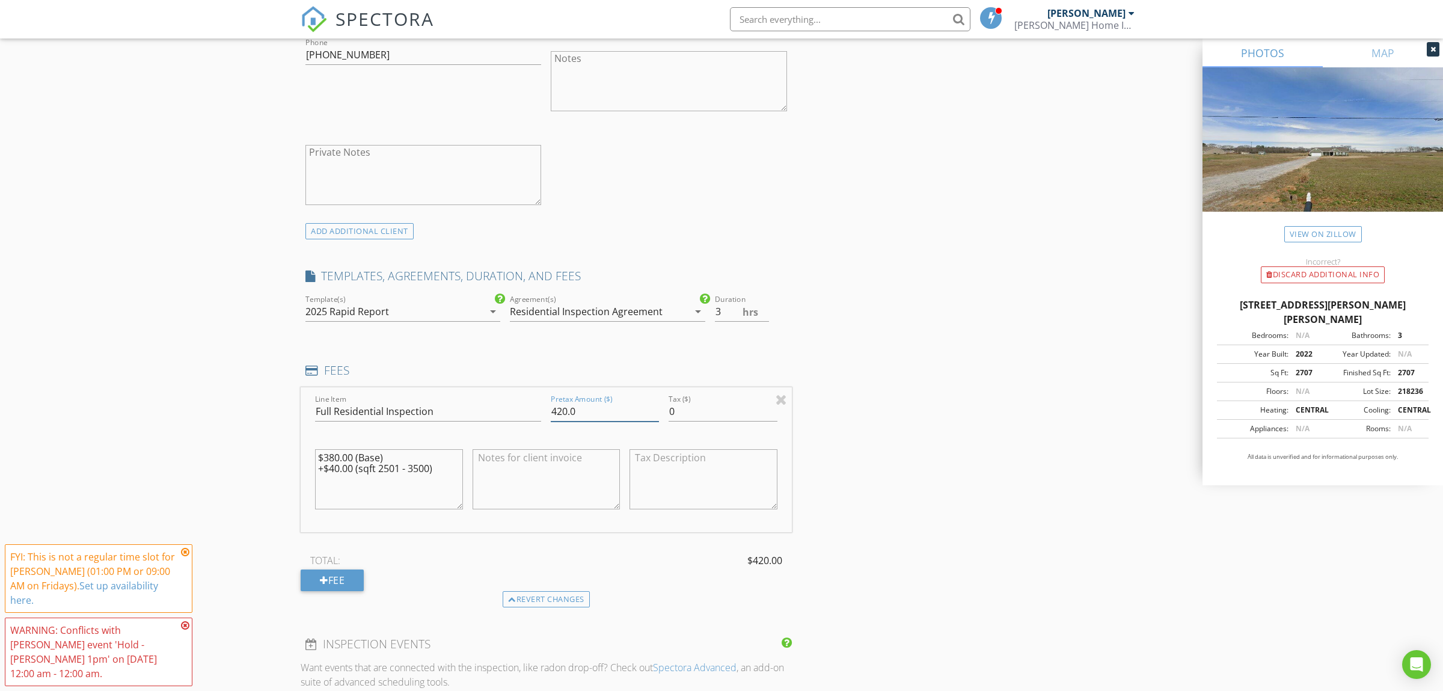
drag, startPoint x: 631, startPoint y: 418, endPoint x: 456, endPoint y: 420, distance: 175.6
click at [551, 417] on input "420.0" at bounding box center [605, 412] width 108 height 20
type input "350.00"
click at [511, 479] on textarea at bounding box center [547, 479] width 148 height 60
type textarea "-$30.00 (Referral Discount)"
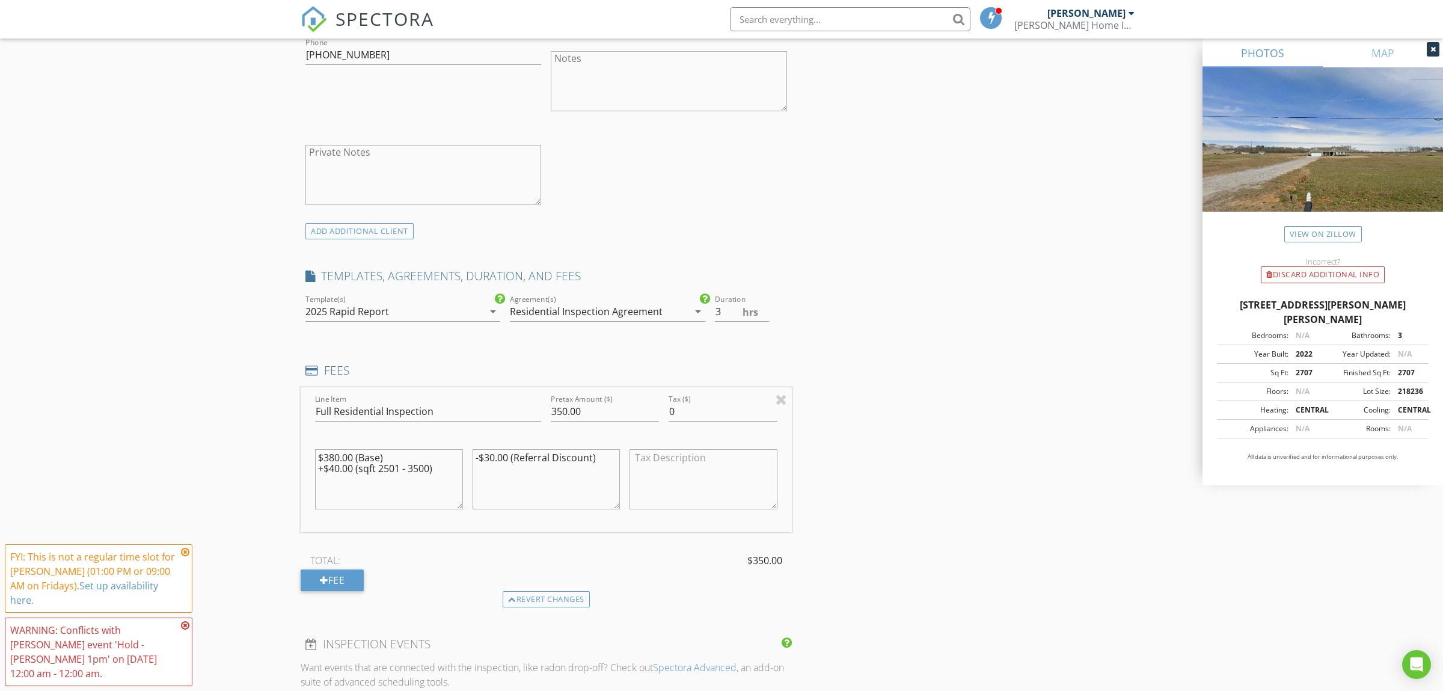
click at [187, 552] on icon at bounding box center [185, 552] width 8 height 10
click at [189, 628] on div "WARNING: Conflicts with Benjamin Marney's event 'Hold - Michael Healy 1pm' on 0…" at bounding box center [99, 651] width 188 height 69
click at [186, 627] on icon at bounding box center [185, 625] width 8 height 10
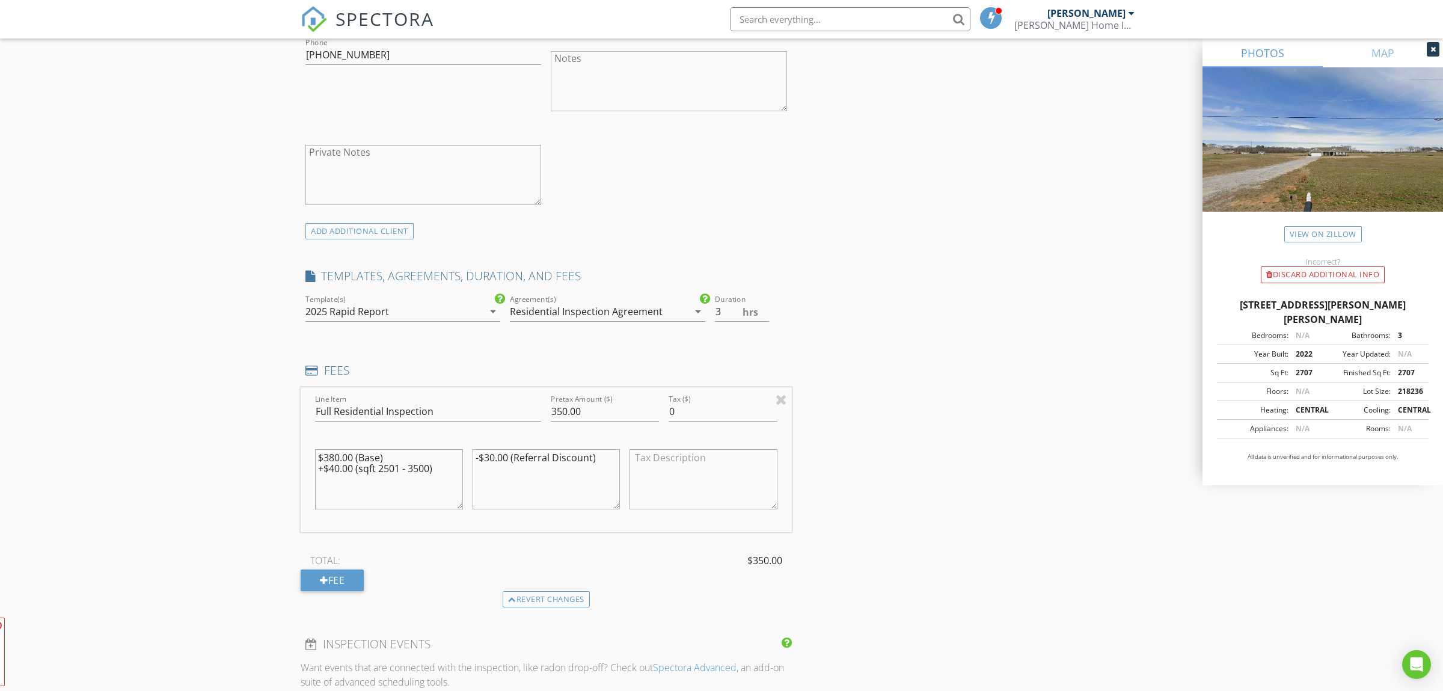
click at [162, 534] on div "New Inspection Click here to use the New Order Form INSPECTOR(S) check_box Benj…" at bounding box center [721, 413] width 1443 height 2201
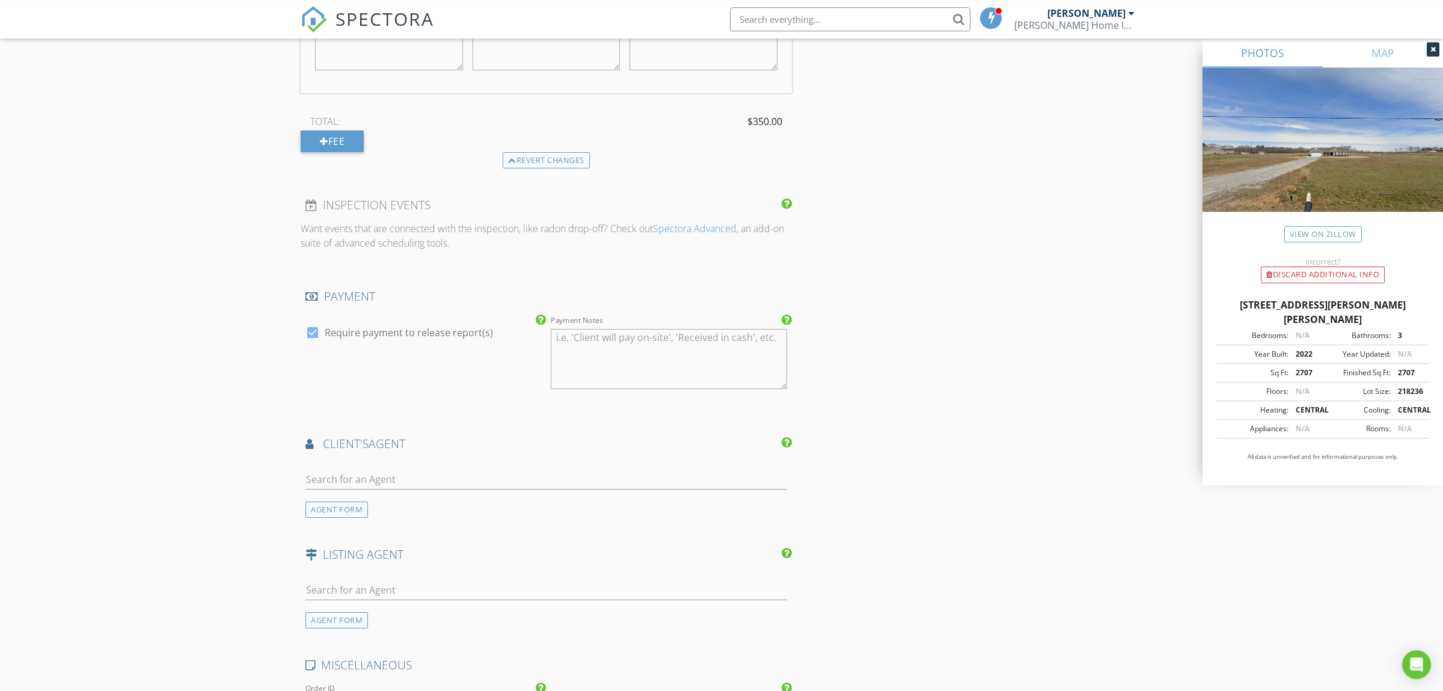
scroll to position [1199, 0]
click at [433, 474] on input "text" at bounding box center [546, 477] width 482 height 20
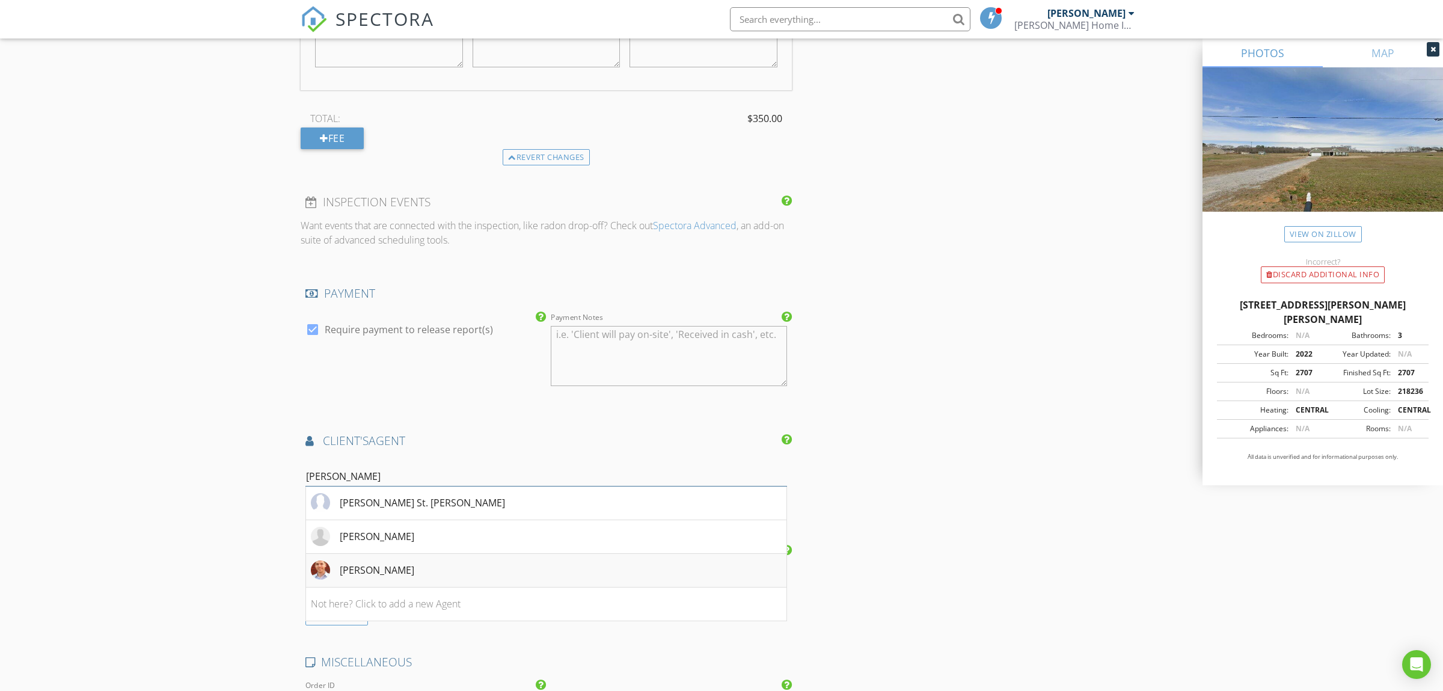
type input "Michael"
click at [436, 576] on li "Michael Healy" at bounding box center [546, 571] width 480 height 34
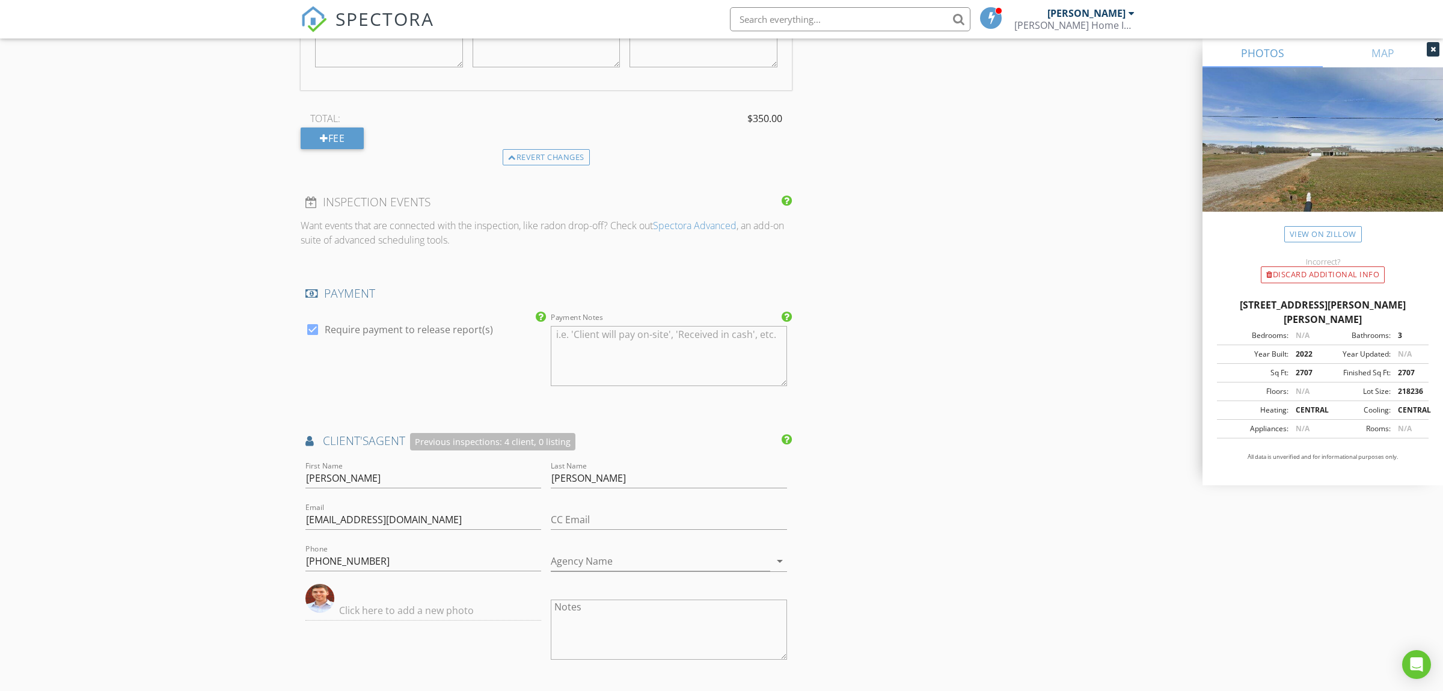
click at [963, 506] on div "INSPECTOR(S) check_box Benjamin Marney PRIMARY Benjamin Marney arrow_drop_down …" at bounding box center [722, 128] width 842 height 2376
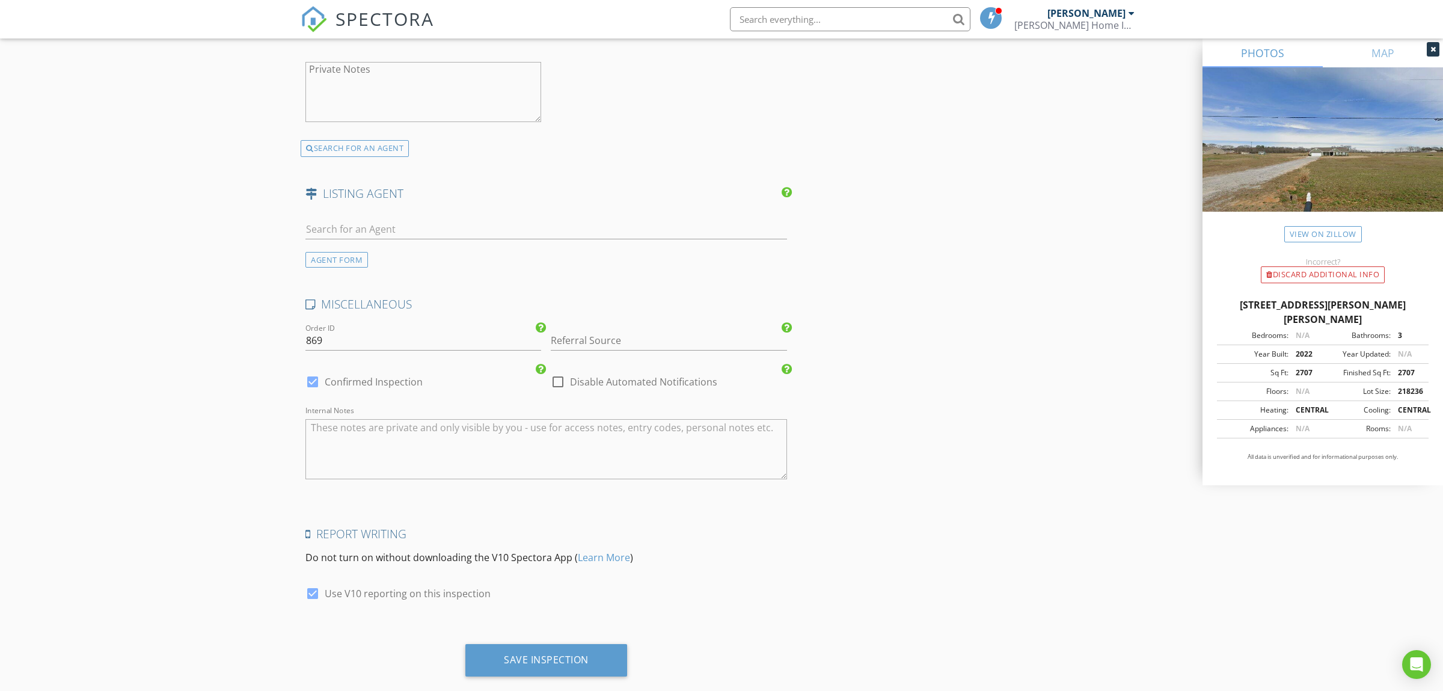
scroll to position [1857, 0]
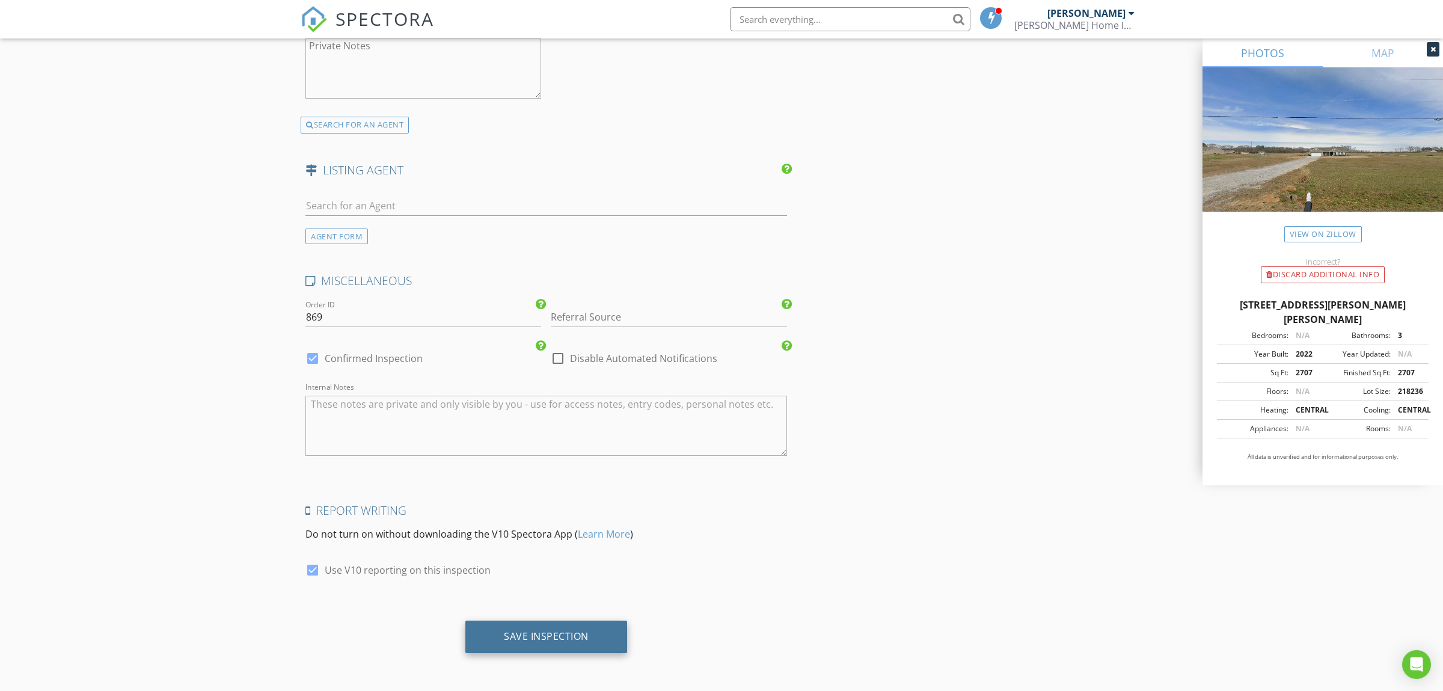
click at [574, 639] on div "Save Inspection" at bounding box center [546, 636] width 85 height 12
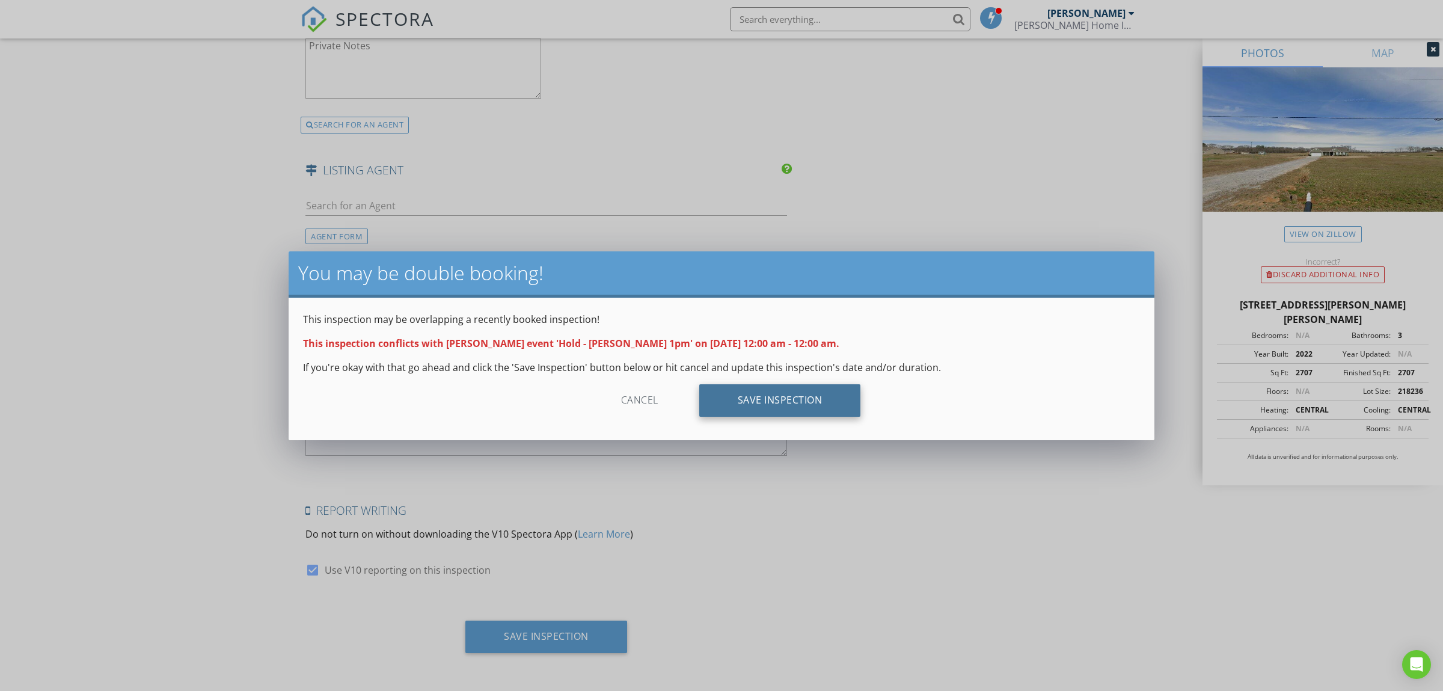
click at [800, 403] on div "Save Inspection" at bounding box center [780, 400] width 162 height 32
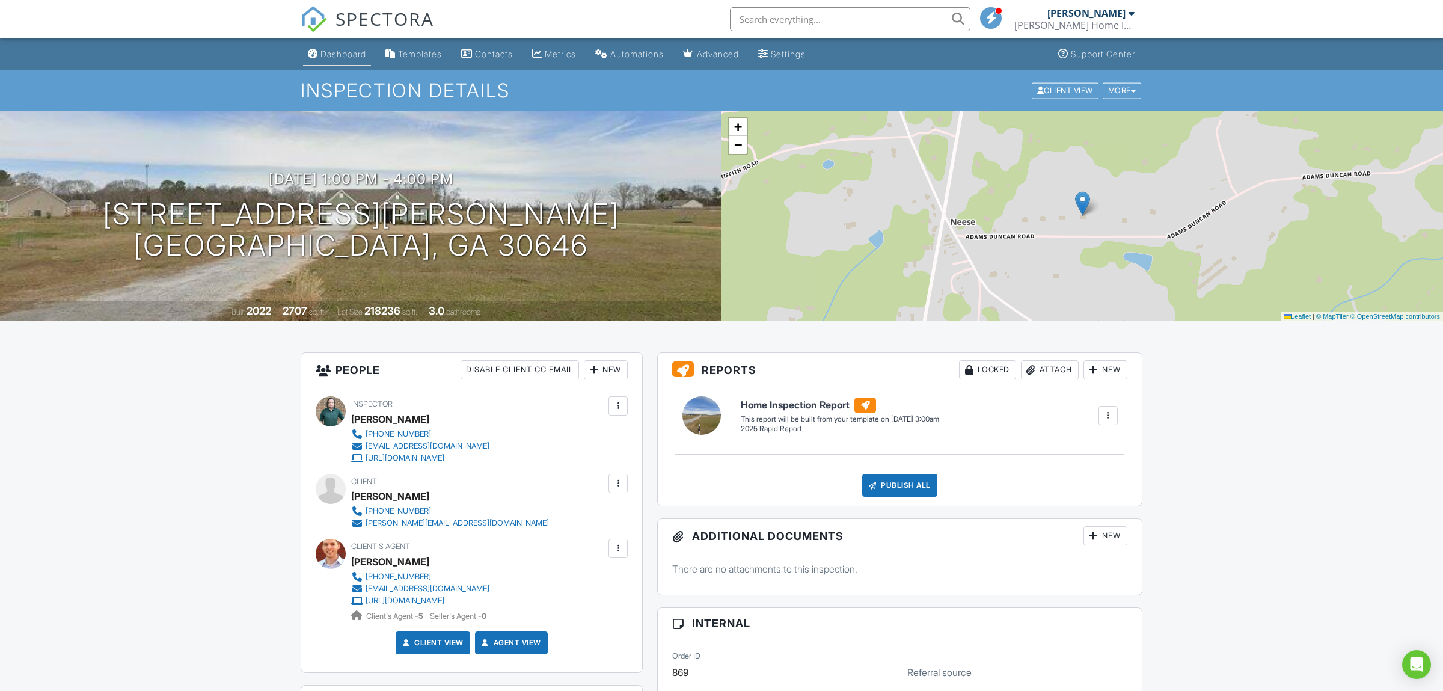
click at [325, 59] on div "Dashboard" at bounding box center [343, 54] width 46 height 10
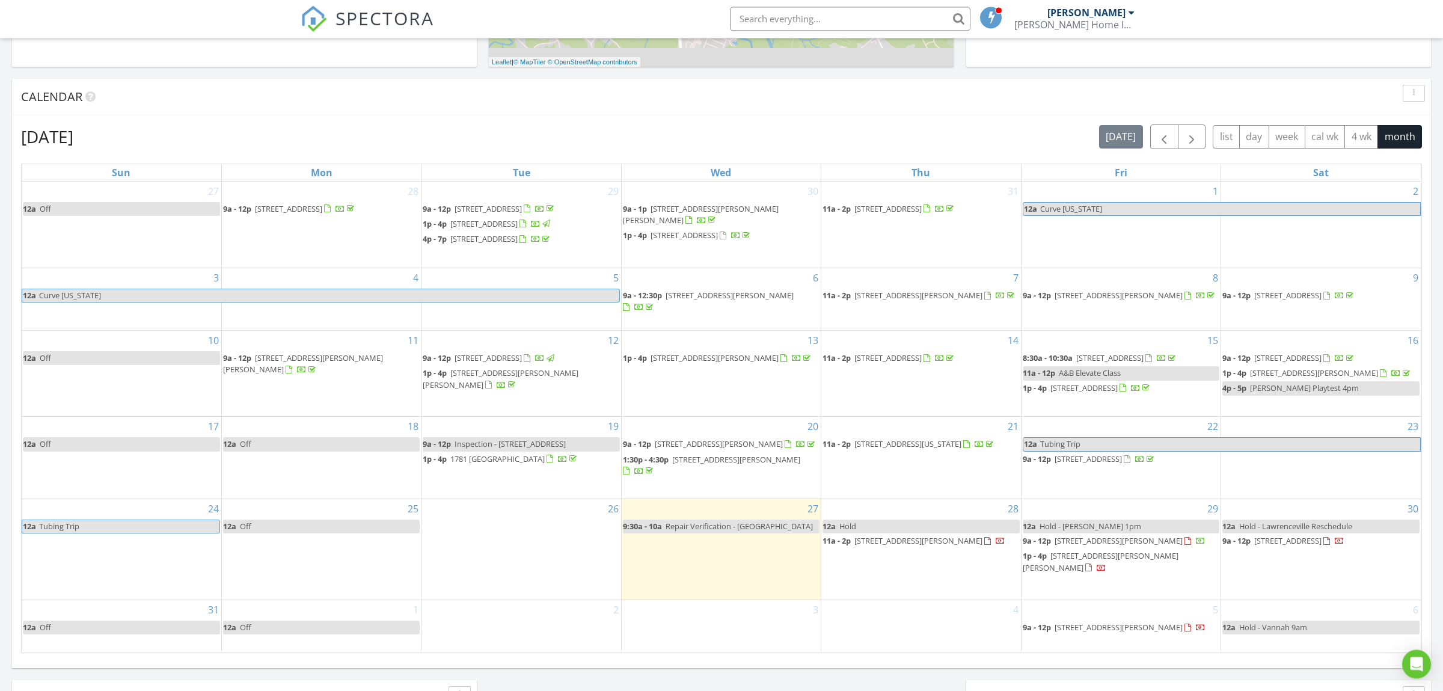
scroll to position [63, 0]
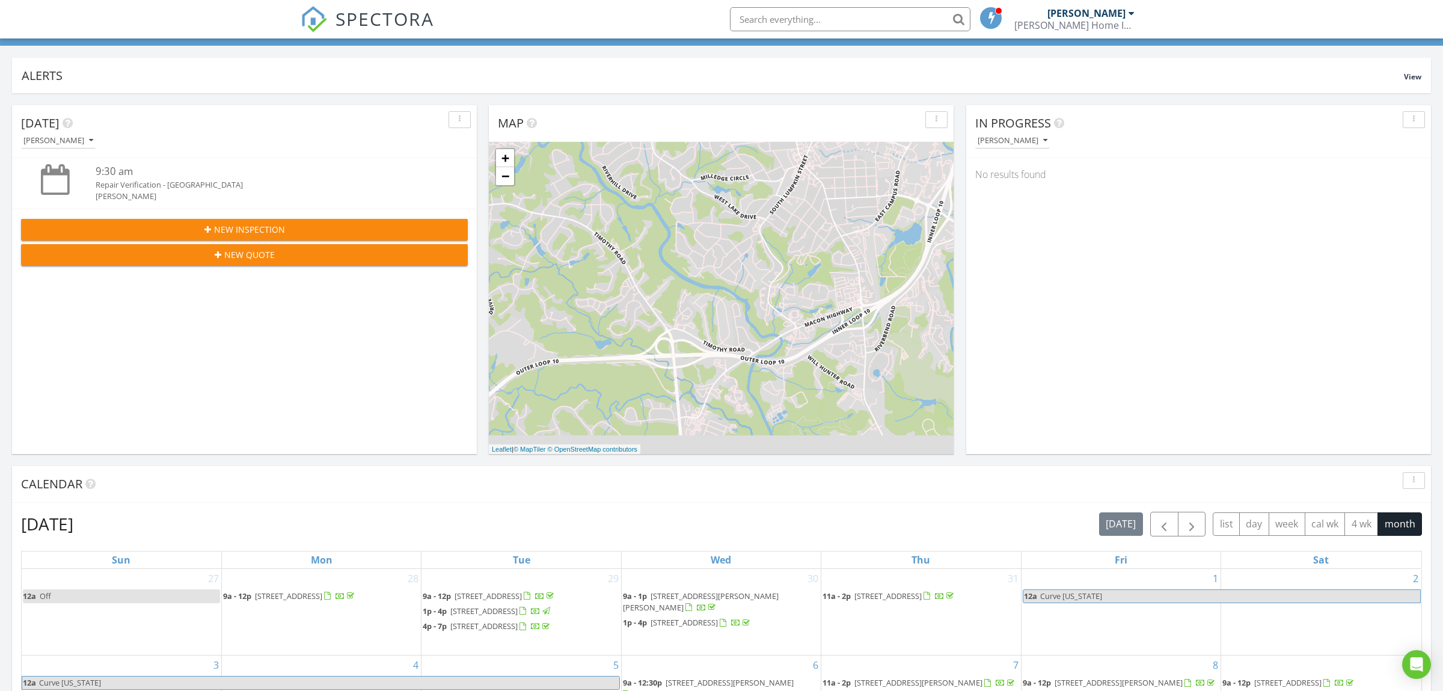
click at [780, 20] on input "text" at bounding box center [850, 19] width 240 height 24
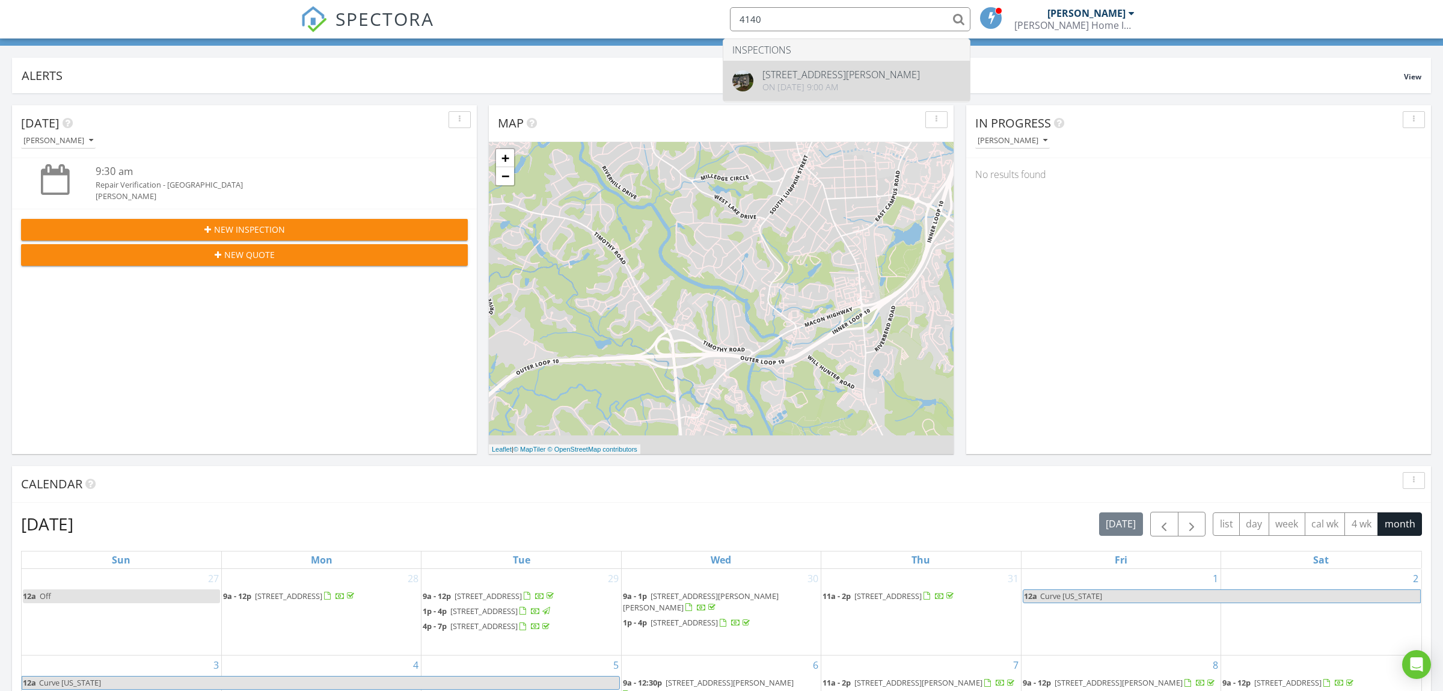
type input "4140"
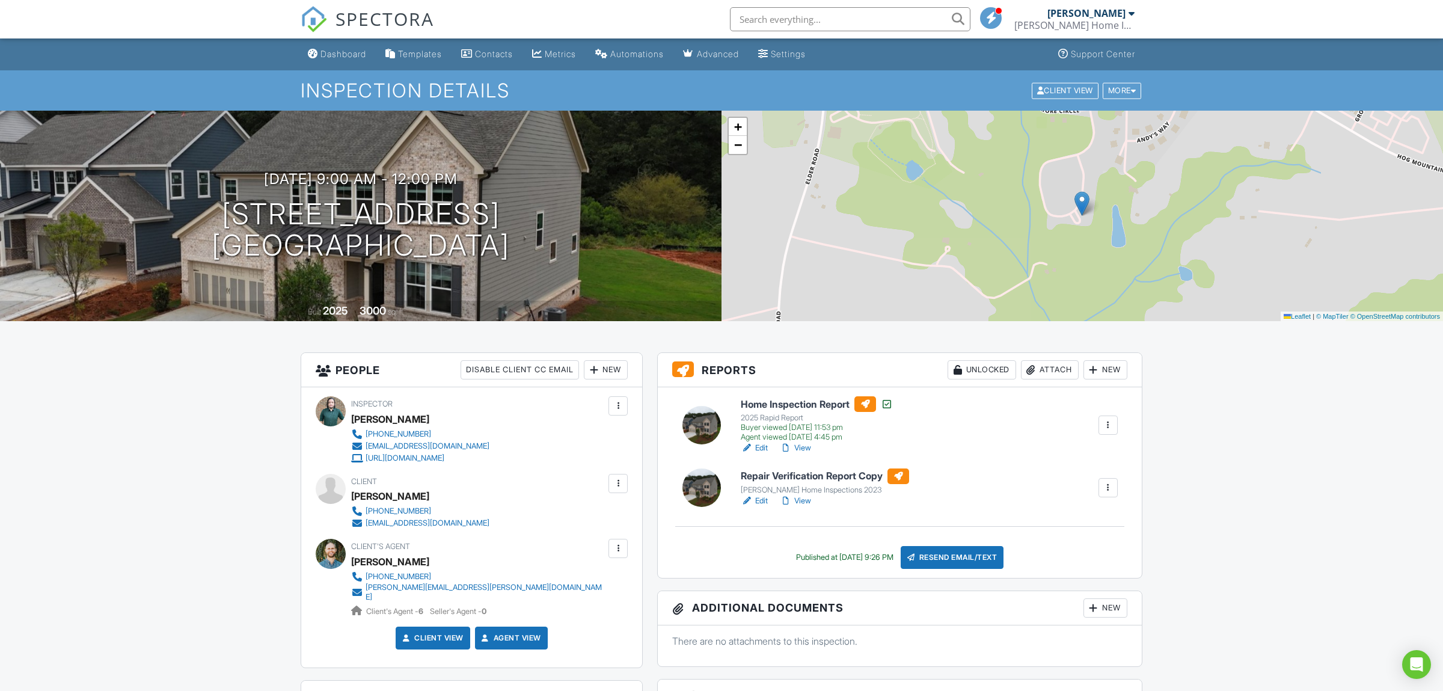
click at [762, 500] on link "Edit" at bounding box center [754, 501] width 27 height 12
